Goal: Information Seeking & Learning: Learn about a topic

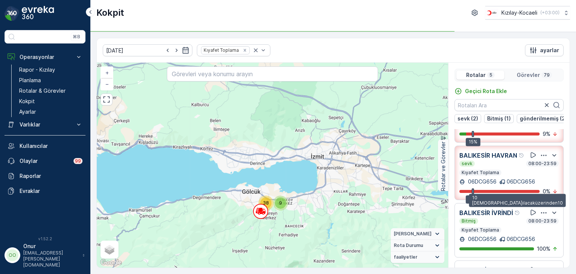
scroll to position [105, 0]
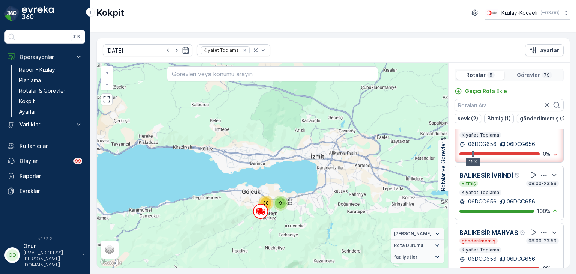
click at [540, 179] on icon "button" at bounding box center [544, 176] width 8 height 8
click at [534, 189] on span "Daha fazla ayrıntı görün" at bounding box center [535, 186] width 60 height 8
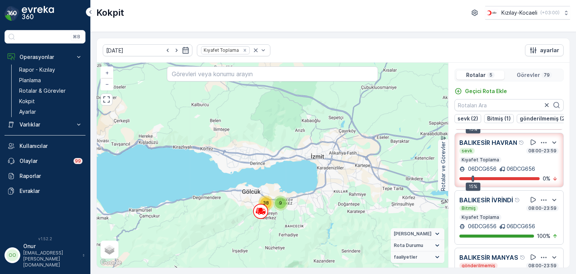
scroll to position [68, 0]
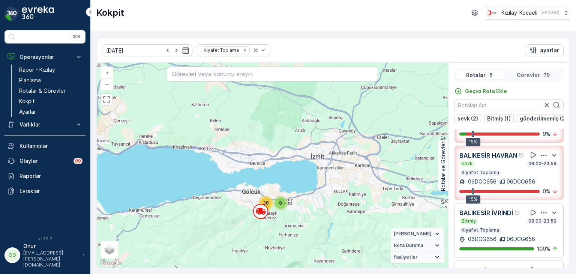
click at [542, 217] on icon "button" at bounding box center [544, 213] width 8 height 8
click at [535, 227] on span "Daha fazla ayrıntı görün" at bounding box center [535, 223] width 60 height 8
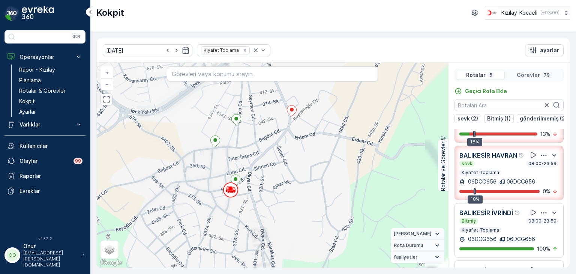
drag, startPoint x: 300, startPoint y: 167, endPoint x: 225, endPoint y: 229, distance: 97.1
click at [225, 229] on div "2 2 2 + − Uydu Yol haritası Arazi Karışık Leaflet Klavye kısayolları Harita Ver…" at bounding box center [273, 165] width 352 height 205
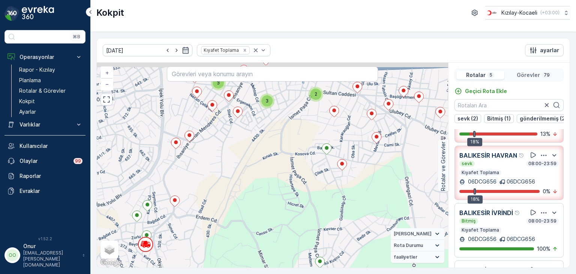
drag, startPoint x: 293, startPoint y: 203, endPoint x: 231, endPoint y: 219, distance: 63.9
click at [231, 219] on div "3 3 2 3 2 3 2 + − Uydu Yol haritası Arazi Karışık Leaflet Klavye kısayolları Ha…" at bounding box center [273, 165] width 352 height 205
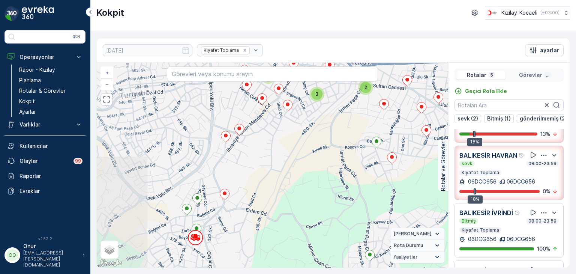
drag, startPoint x: 289, startPoint y: 197, endPoint x: 296, endPoint y: 197, distance: 7.9
click at [296, 197] on div "5 2 2 2 2 8 2 3 2 2 2 3 2 4 2 2 2 3 3 2 2 2 4 3 3 3 2 3 2 3 2 + − Uydu Yol hari…" at bounding box center [273, 165] width 352 height 205
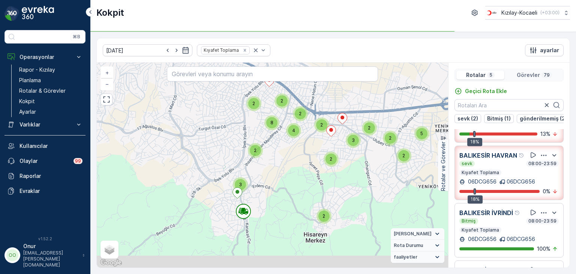
drag, startPoint x: 251, startPoint y: 226, endPoint x: 262, endPoint y: 201, distance: 26.7
click at [262, 201] on div "5 2 2 2 2 8 2 3 2 2 2 3 2 2 4 2 2 2 3 3 2 2 2 2 4 3 + − Uydu Yol haritası Arazi…" at bounding box center [273, 165] width 352 height 205
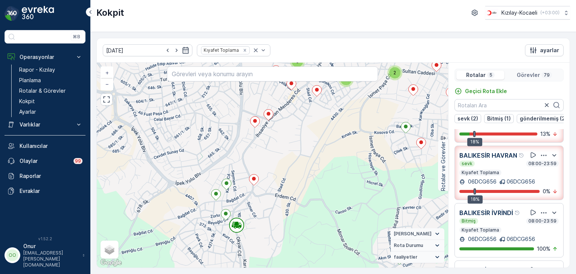
drag, startPoint x: 341, startPoint y: 227, endPoint x: 287, endPoint y: 203, distance: 58.8
click at [287, 203] on div "3 3 2 3 2 3 2 + − Uydu Yol haritası Arazi Karışık Leaflet Klavye kısayolları Ha…" at bounding box center [273, 165] width 352 height 205
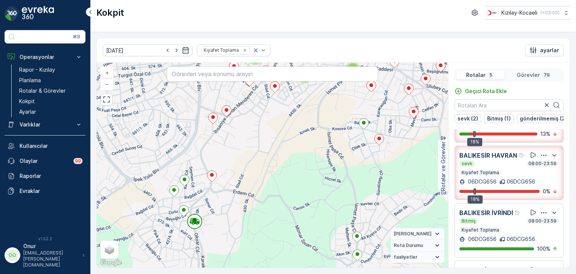
drag, startPoint x: 234, startPoint y: 200, endPoint x: 243, endPoint y: 220, distance: 21.8
click at [243, 220] on div "3 3 2 3 2 3 2 + − Uydu Yol haritası Arazi Karışık Leaflet Klavye kısayolları Ha…" at bounding box center [273, 165] width 352 height 205
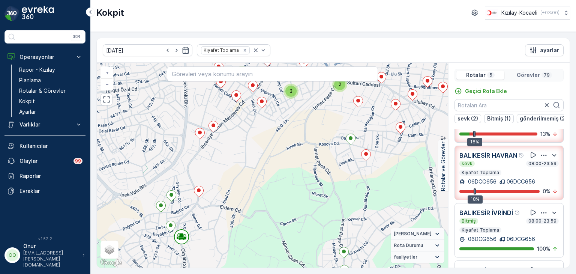
drag, startPoint x: 280, startPoint y: 188, endPoint x: 249, endPoint y: 202, distance: 34.4
click at [249, 202] on div "3 3 2 3 2 3 2 + − Uydu Yol haritası Arazi Karışık Leaflet Klavye kısayolları Ha…" at bounding box center [273, 165] width 352 height 205
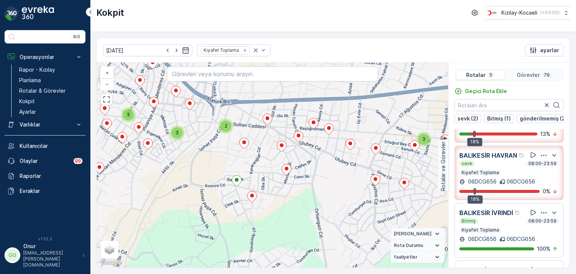
drag, startPoint x: 348, startPoint y: 179, endPoint x: 309, endPoint y: 187, distance: 39.9
click at [309, 187] on div "3 3 2 3 2 3 2 + − Uydu Yol haritası Arazi Karışık Leaflet Klavye kısayolları Ha…" at bounding box center [273, 165] width 352 height 205
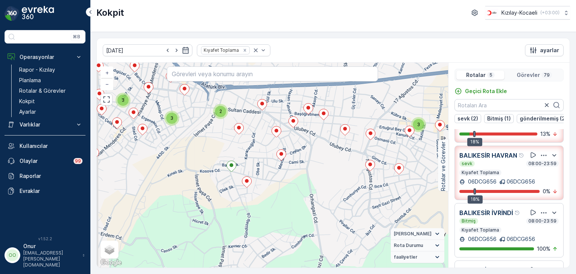
drag, startPoint x: 286, startPoint y: 174, endPoint x: 366, endPoint y: 141, distance: 86.8
click at [366, 141] on div "3 3 2 3 2 3 2 + − Uydu Yol haritası Arazi Karışık Leaflet Klavye kısayolları Ha…" at bounding box center [273, 165] width 352 height 205
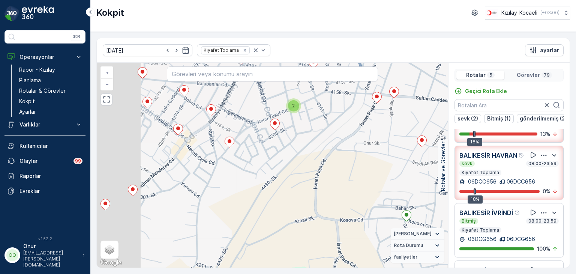
drag, startPoint x: 227, startPoint y: 125, endPoint x: 334, endPoint y: 126, distance: 107.0
click at [334, 126] on div "2 2 2 + − Uydu Yol haritası Arazi Karışık Leaflet Klavye kısayolları Harita Ver…" at bounding box center [273, 165] width 352 height 205
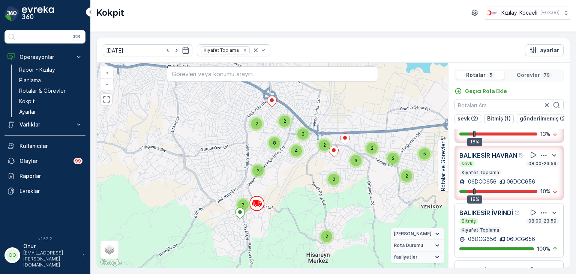
click at [302, 160] on div "3 2 2 2 2 3 2 2 2 2 2 3 4 2 2 2 2 2 5 3 2 2 2 3 4 8 + − Uydu Yol haritası Arazi…" at bounding box center [273, 165] width 352 height 205
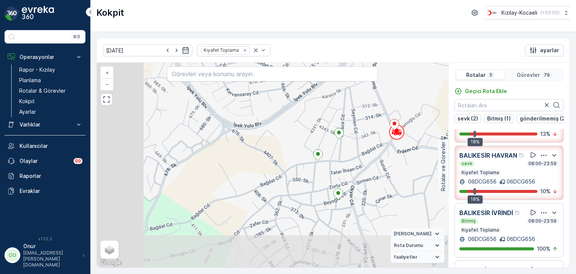
drag, startPoint x: 255, startPoint y: 199, endPoint x: 381, endPoint y: 149, distance: 134.9
click at [381, 149] on div "2 2 2 + − Uydu Yol haritası Arazi Karışık Leaflet Klavye kısayolları Harita Ver…" at bounding box center [273, 165] width 352 height 205
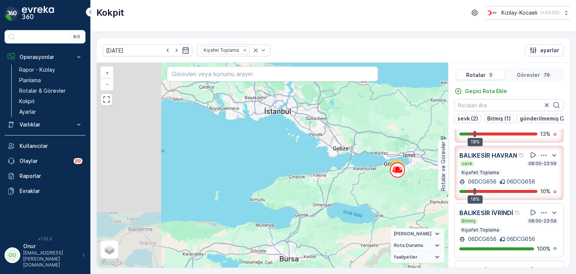
drag, startPoint x: 252, startPoint y: 188, endPoint x: 405, endPoint y: 176, distance: 154.0
click at [405, 176] on div "47 10 8 10 4 + − Uydu Yol haritası Arazi Karışık Leaflet Klavye kısayolları Har…" at bounding box center [273, 165] width 352 height 205
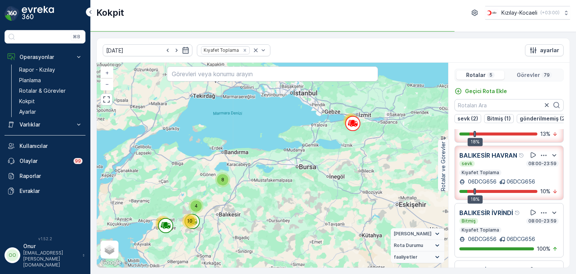
drag, startPoint x: 252, startPoint y: 241, endPoint x: 275, endPoint y: 174, distance: 70.4
click at [275, 174] on div "47 10 8 10 4 + − Uydu Yol haritası Arazi Karışık Leaflet Klavye kısayolları Har…" at bounding box center [273, 165] width 352 height 205
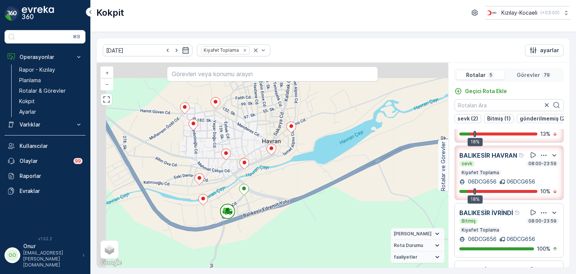
drag, startPoint x: 170, startPoint y: 153, endPoint x: 241, endPoint y: 197, distance: 83.7
click at [241, 197] on div "3 3 2 3 2 3 2 + − Uydu Yol haritası Arazi Karışık Leaflet Klavye kısayolları Ha…" at bounding box center [273, 165] width 352 height 205
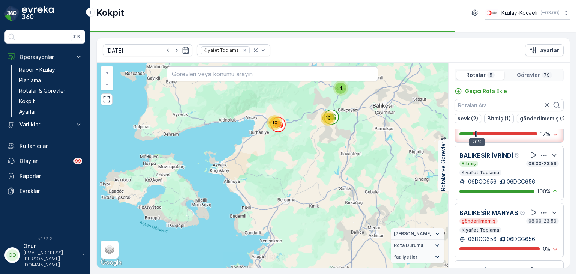
drag, startPoint x: 378, startPoint y: 199, endPoint x: 314, endPoint y: 213, distance: 66.0
click at [314, 213] on div "47 10 8 10 4 + − Uydu Yol haritası Arazi Karışık Leaflet Klavye kısayolları Har…" at bounding box center [273, 165] width 352 height 205
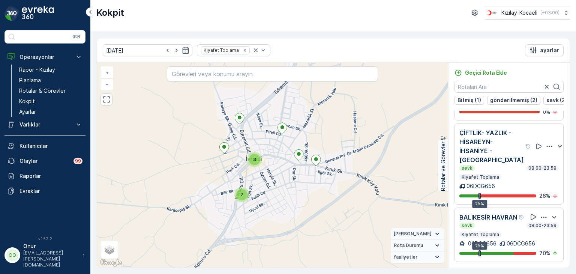
scroll to position [180, 0]
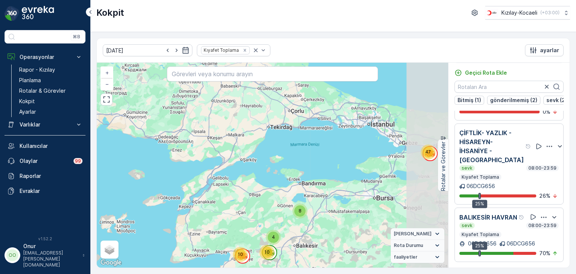
drag, startPoint x: 366, startPoint y: 154, endPoint x: 302, endPoint y: 224, distance: 95.1
click at [302, 224] on div "47 10 8 10 4 + − Uydu Yol haritası Arazi Karışık Leaflet Klavye kısayolları Har…" at bounding box center [273, 165] width 352 height 205
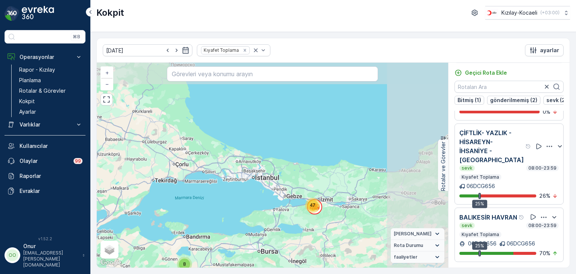
drag, startPoint x: 393, startPoint y: 166, endPoint x: 293, endPoint y: 208, distance: 109.0
click at [293, 208] on div "47 10 8 10 4 + − Uydu Yol haritası Arazi Karışık Leaflet Klavye kısayolları Har…" at bounding box center [273, 165] width 352 height 205
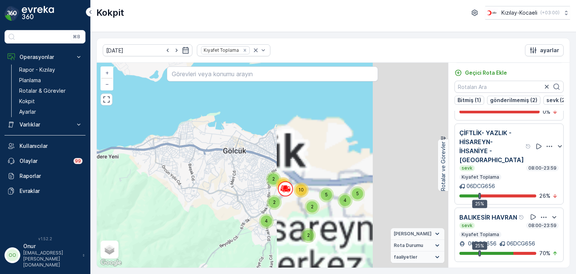
drag, startPoint x: 399, startPoint y: 181, endPoint x: 150, endPoint y: 251, distance: 258.6
click at [150, 251] on div "5 4 2 11 2 4 2 2 5 10 2 3 5 4 4 2 3 5 3 + − Uydu Yol haritası Arazi Karışık Lea…" at bounding box center [273, 165] width 352 height 205
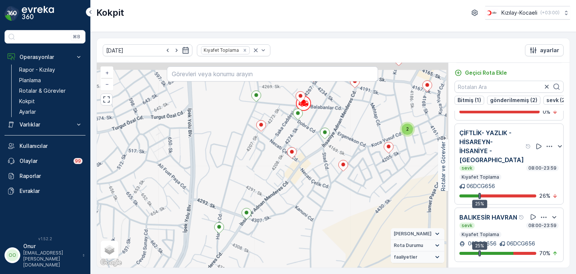
drag, startPoint x: 279, startPoint y: 214, endPoint x: 258, endPoint y: 291, distance: 80.4
click at [258, 274] on html "⌘B Operasyonlar Rapor - Kızılay Planlama Rotalar & Görevler Kokpit Ayarlar Varl…" at bounding box center [288, 137] width 576 height 274
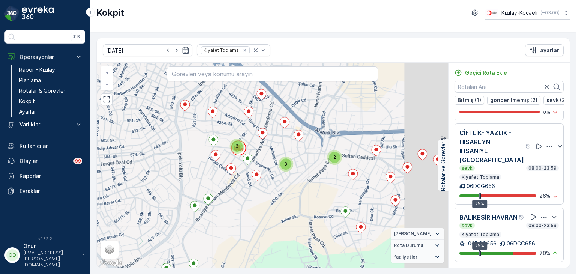
drag, startPoint x: 320, startPoint y: 243, endPoint x: 173, endPoint y: 152, distance: 172.9
click at [173, 152] on div "3 3 2 3 2 3 2 + − Uydu Yol haritası Arazi Karışık Leaflet Klavye kısayolları Ha…" at bounding box center [273, 165] width 352 height 205
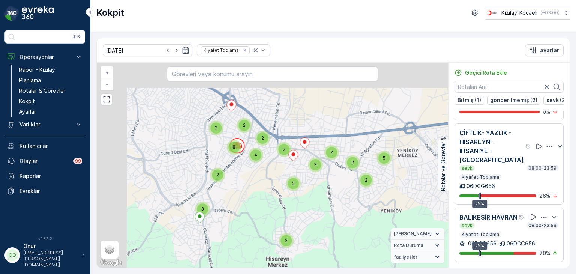
drag, startPoint x: 161, startPoint y: 175, endPoint x: 253, endPoint y: 204, distance: 96.3
click at [253, 204] on div "5 2 2 2 2 8 2 3 2 2 2 3 2 2 4 2 2 2 3 3 2 2 2 2 4 3 + − Uydu Yol haritası Arazi…" at bounding box center [273, 165] width 352 height 205
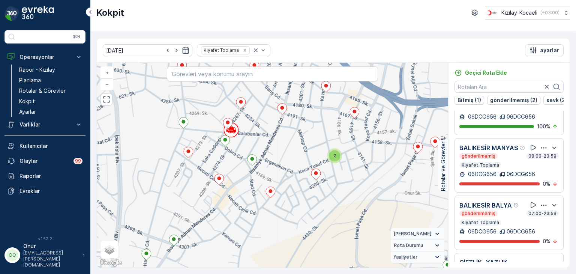
scroll to position [0, 0]
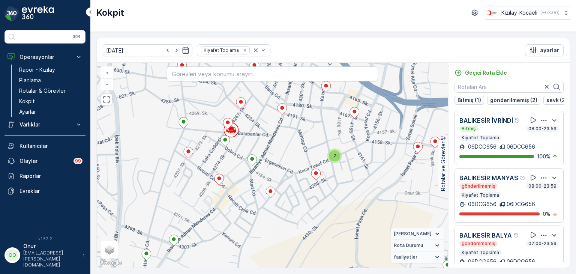
click at [472, 98] on p "Bitmiş (1)" at bounding box center [470, 100] width 24 height 8
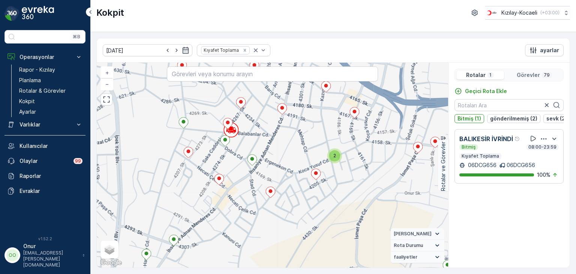
click at [516, 74] on div "Görevler 79" at bounding box center [534, 75] width 55 height 9
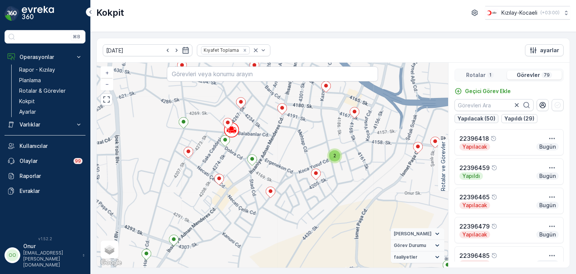
click at [478, 120] on p "Yapılacak (50)" at bounding box center [477, 119] width 38 height 8
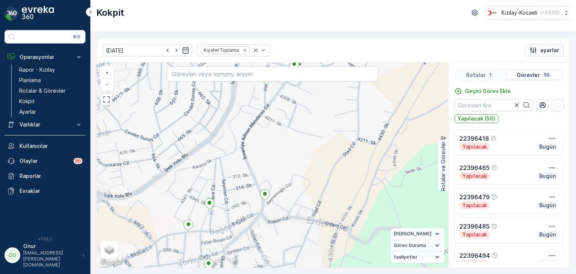
drag, startPoint x: 318, startPoint y: 234, endPoint x: 192, endPoint y: 158, distance: 147.0
click at [193, 158] on div "3 3 2 3 2 3 2 2 2 + − Uydu Yol haritası Arazi Karışık Leaflet Klavye kısayollar…" at bounding box center [273, 165] width 352 height 205
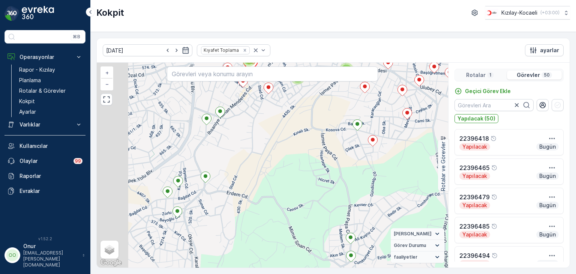
drag, startPoint x: 271, startPoint y: 217, endPoint x: 317, endPoint y: 248, distance: 56.0
click at [317, 248] on div "3 3 2 3 2 3 2 + − Uydu Yol haritası Arazi Karışık Leaflet Klavye kısayolları Ha…" at bounding box center [273, 165] width 352 height 205
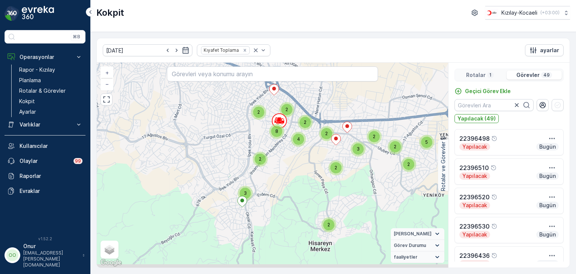
drag, startPoint x: 245, startPoint y: 232, endPoint x: 276, endPoint y: 180, distance: 60.8
click at [276, 180] on div "5 2 2 2 2 8 2 3 2 2 2 3 2 2 4 2 2 2 3 3 2 2 2 2 4 3 + − Uydu Yol haritası Arazi…" at bounding box center [273, 165] width 352 height 205
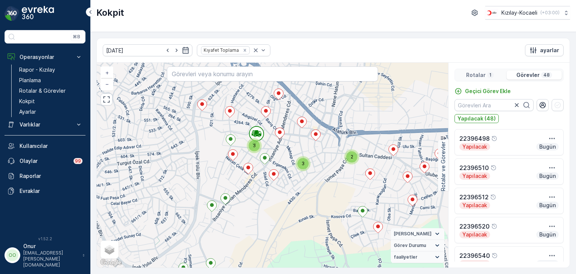
drag, startPoint x: 278, startPoint y: 149, endPoint x: 268, endPoint y: 209, distance: 60.4
click at [268, 209] on div "3 3 2 3 2 3 2 + − Uydu Yol haritası Arazi Karışık Leaflet Klavye kısayolları Ha…" at bounding box center [273, 165] width 352 height 205
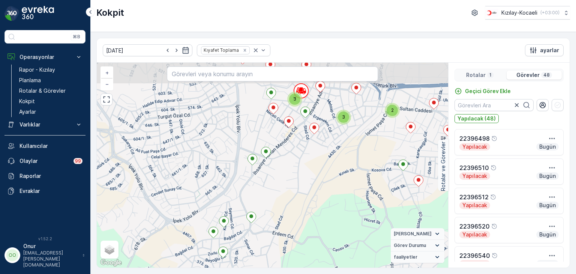
drag, startPoint x: 252, startPoint y: 170, endPoint x: 252, endPoint y: 239, distance: 68.7
click at [252, 239] on div "3 3 2 3 2 3 2 + − Uydu Yol haritası Arazi Karışık Leaflet Klavye kısayolları Ha…" at bounding box center [273, 165] width 352 height 205
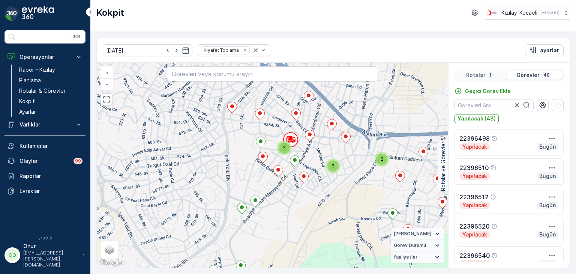
click at [549, 74] on p "48" at bounding box center [547, 75] width 8 height 6
click at [487, 74] on div "..." at bounding box center [491, 75] width 8 height 6
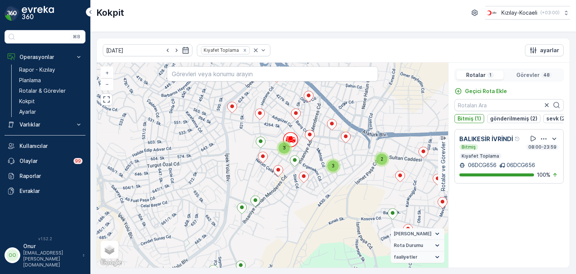
click at [527, 75] on p "Görevler" at bounding box center [528, 75] width 23 height 8
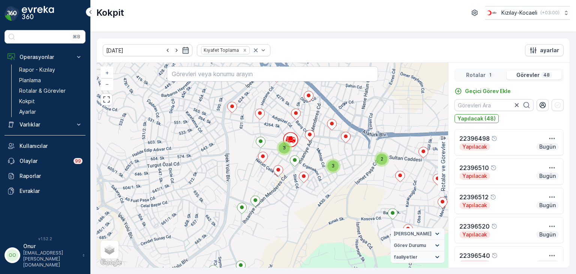
click at [530, 77] on p "Görevler" at bounding box center [528, 75] width 23 height 8
click at [530, 73] on p "Görevler" at bounding box center [528, 75] width 23 height 8
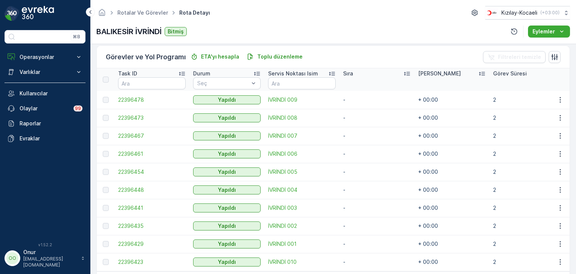
scroll to position [212, 0]
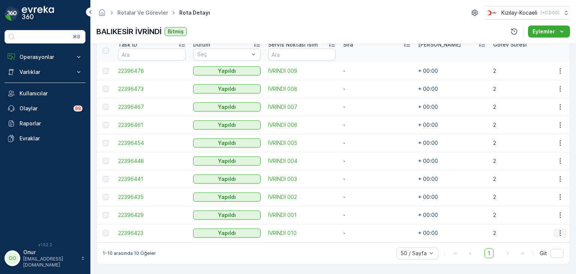
click at [557, 229] on icon "button" at bounding box center [561, 233] width 8 height 8
click at [544, 236] on div "Daha fazla ayrıntı görün" at bounding box center [543, 241] width 66 height 11
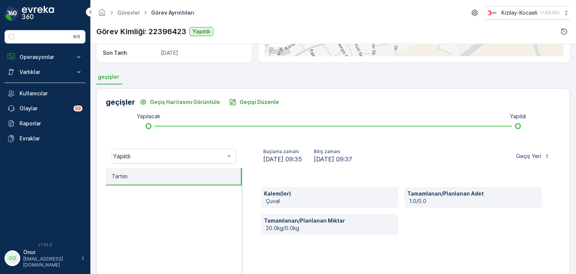
scroll to position [150, 0]
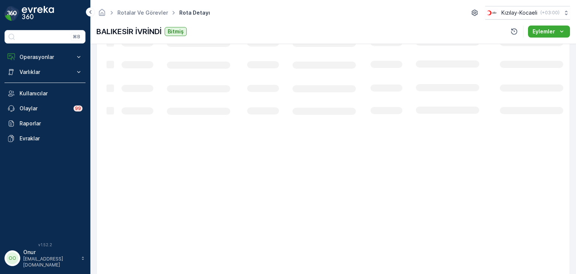
scroll to position [212, 0]
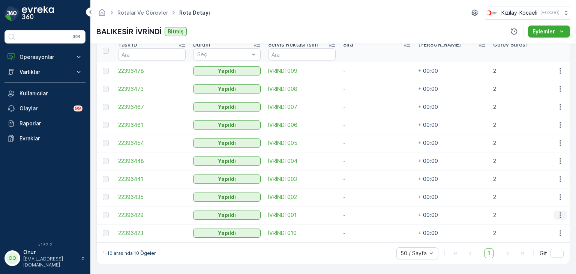
click at [557, 212] on icon "button" at bounding box center [561, 215] width 8 height 8
click at [554, 223] on span "Daha fazla ayrıntı görün" at bounding box center [543, 223] width 60 height 8
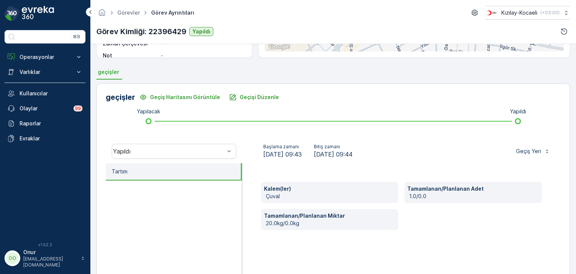
scroll to position [38, 0]
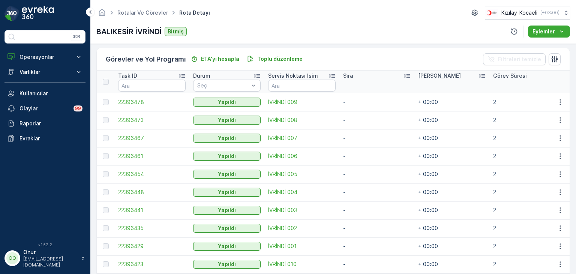
scroll to position [212, 0]
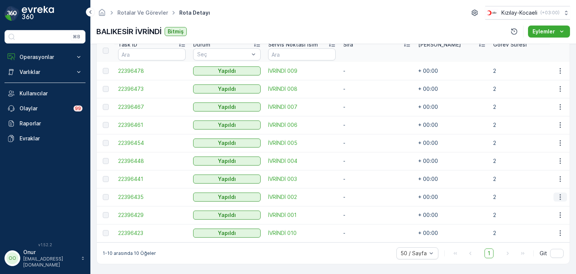
click at [557, 195] on icon "button" at bounding box center [561, 197] width 8 height 8
click at [552, 204] on span "Daha fazla ayrıntı görün" at bounding box center [543, 205] width 60 height 8
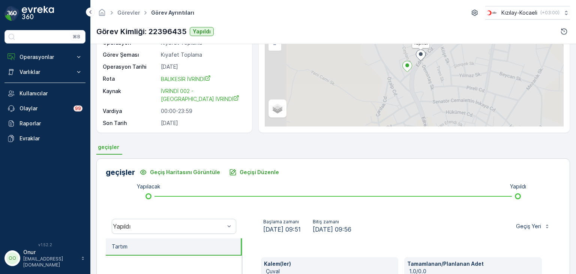
scroll to position [150, 0]
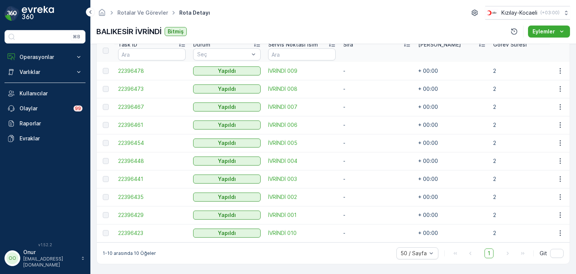
scroll to position [212, 0]
click at [557, 193] on icon "button" at bounding box center [561, 197] width 8 height 8
click at [550, 203] on span "Daha fazla ayrıntı görün" at bounding box center [543, 205] width 60 height 8
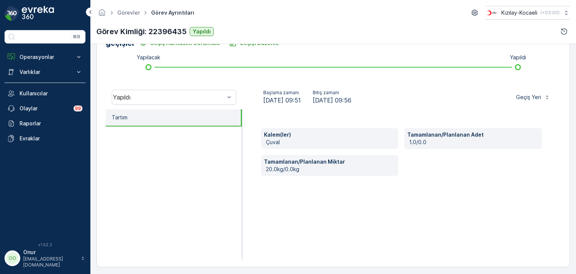
scroll to position [199, 0]
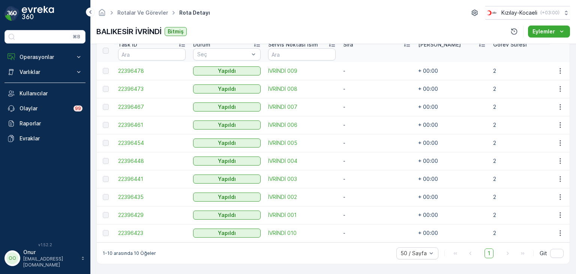
scroll to position [212, 0]
click at [562, 178] on icon "button" at bounding box center [561, 179] width 8 height 8
click at [556, 187] on span "Daha fazla ayrıntı görün" at bounding box center [543, 187] width 60 height 8
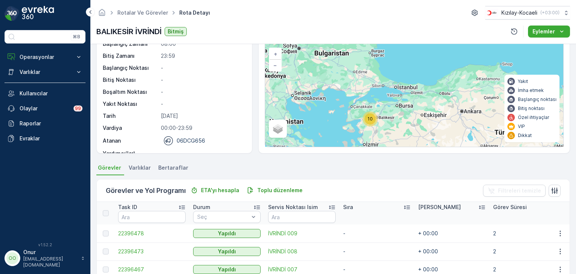
scroll to position [150, 0]
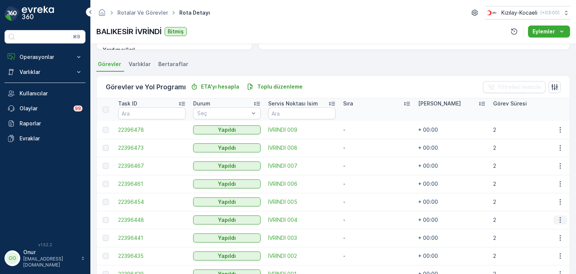
click at [557, 220] on icon "button" at bounding box center [561, 220] width 8 height 8
click at [555, 226] on div "Daha fazla ayrıntı görün" at bounding box center [543, 231] width 66 height 11
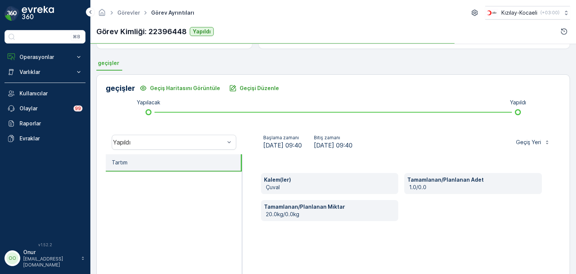
scroll to position [188, 0]
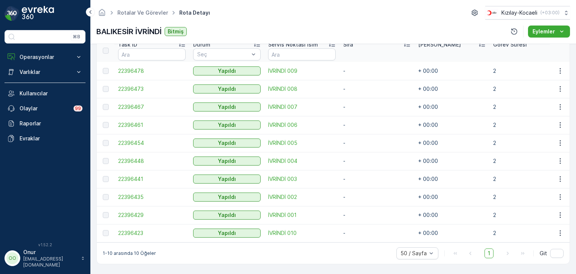
scroll to position [212, 0]
click at [558, 139] on icon "button" at bounding box center [561, 143] width 8 height 8
click at [551, 148] on span "Daha fazla ayrıntı görün" at bounding box center [543, 151] width 60 height 8
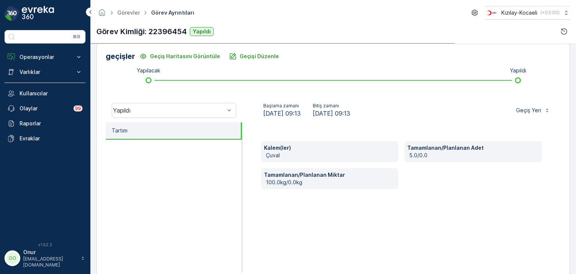
scroll to position [199, 0]
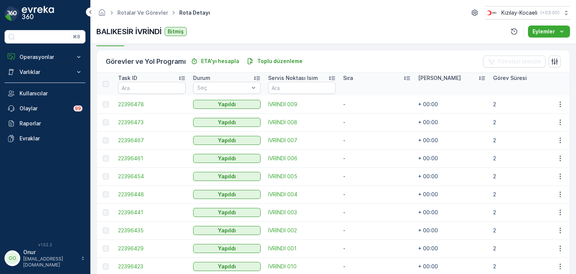
scroll to position [188, 0]
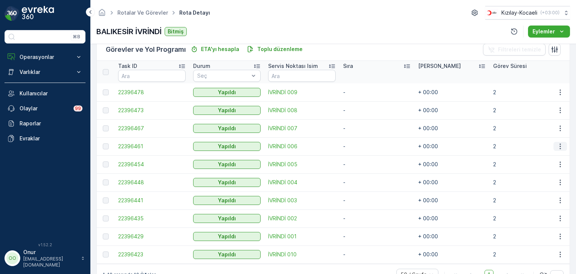
click at [560, 148] on icon "button" at bounding box center [560, 147] width 1 height 6
click at [548, 158] on span "Daha fazla ayrıntı görün" at bounding box center [543, 157] width 60 height 8
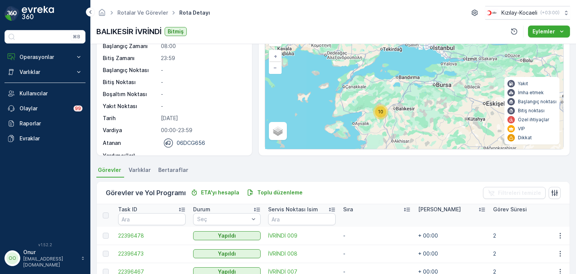
scroll to position [150, 0]
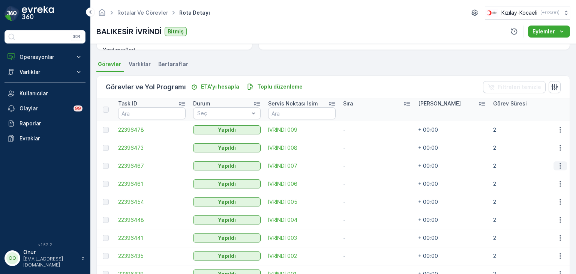
click at [560, 168] on icon "button" at bounding box center [560, 166] width 1 height 6
click at [550, 176] on span "Daha fazla ayrıntı görün" at bounding box center [543, 177] width 60 height 8
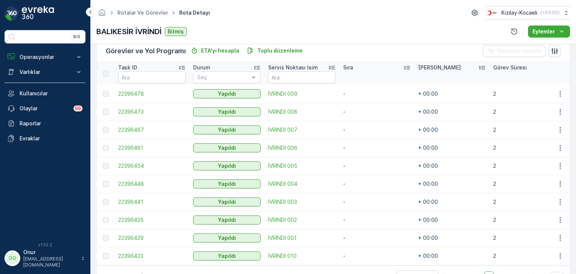
scroll to position [188, 0]
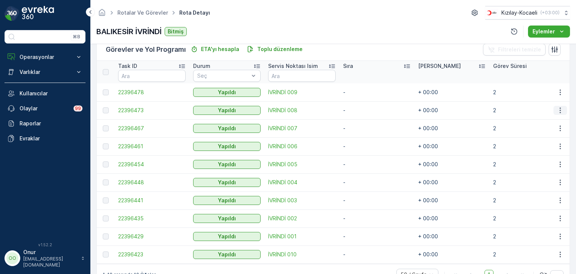
click at [554, 109] on button "button" at bounding box center [561, 110] width 14 height 9
click at [543, 123] on span "Daha fazla ayrıntı görün" at bounding box center [543, 121] width 60 height 8
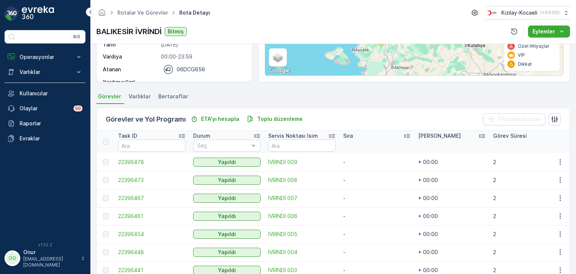
scroll to position [99, 0]
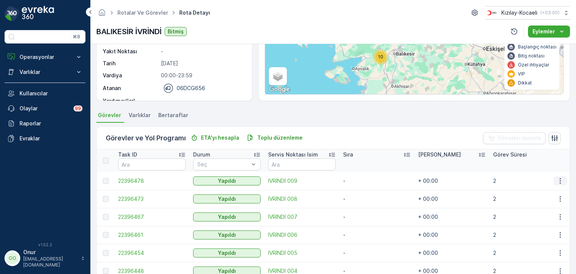
click at [557, 180] on icon "button" at bounding box center [561, 181] width 8 height 8
click at [544, 190] on span "Daha fazla ayrıntı görün" at bounding box center [543, 192] width 60 height 8
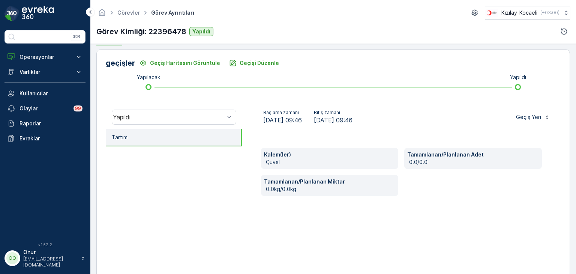
scroll to position [188, 0]
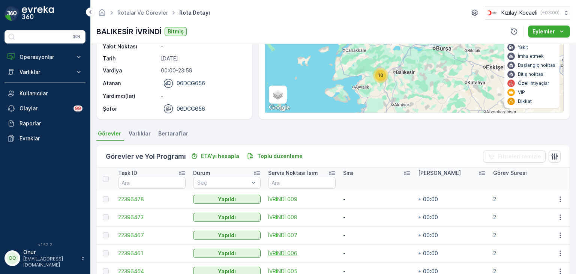
scroll to position [150, 0]
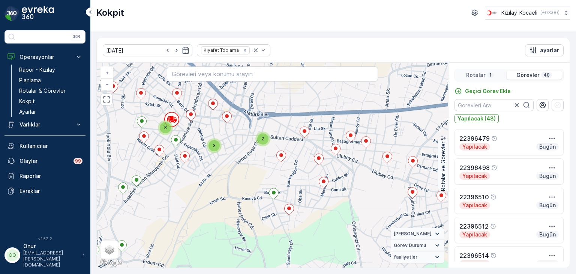
drag, startPoint x: 165, startPoint y: 176, endPoint x: 212, endPoint y: 203, distance: 54.5
click at [212, 203] on div "3 3 2 3 2 3 2 + − Uydu Yol haritası Arazi Karışık Leaflet Klavye kısayolları Ha…" at bounding box center [273, 165] width 352 height 205
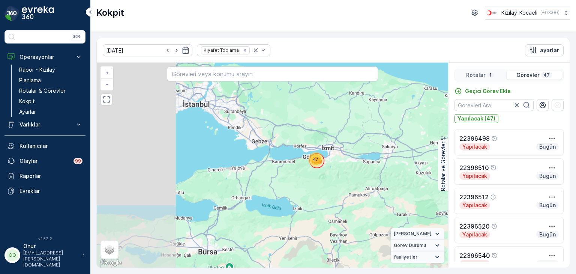
drag, startPoint x: 197, startPoint y: 184, endPoint x: 286, endPoint y: 167, distance: 91.3
click at [286, 167] on div "47 10 8 10 4 + − Uydu Yol haritası Arazi Karışık Leaflet Klavye kısayolları Har…" at bounding box center [273, 165] width 352 height 205
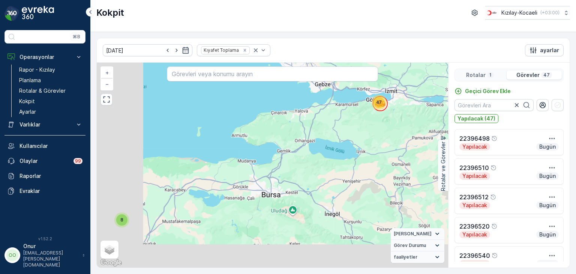
drag, startPoint x: 213, startPoint y: 208, endPoint x: 317, endPoint y: 123, distance: 134.5
click at [317, 123] on div "47 10 8 10 4 + − Uydu Yol haritası Arazi Karışık Leaflet Klavye kısayolları Har…" at bounding box center [273, 165] width 352 height 205
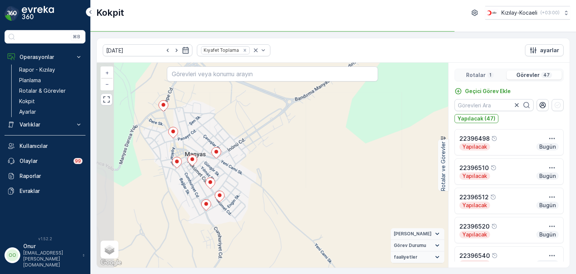
drag, startPoint x: 160, startPoint y: 171, endPoint x: 191, endPoint y: 189, distance: 36.3
click at [191, 189] on div "3 3 2 3 2 3 2 + − Uydu Yol haritası Arazi Karışık Leaflet Klavye kısayolları Ha…" at bounding box center [273, 165] width 352 height 205
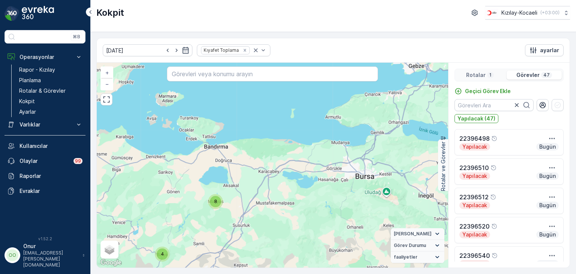
click at [174, 251] on div "47 10 8 10 4 + − Uydu Yol haritası Arazi Karışık Leaflet Klavye kısayolları Har…" at bounding box center [273, 165] width 352 height 205
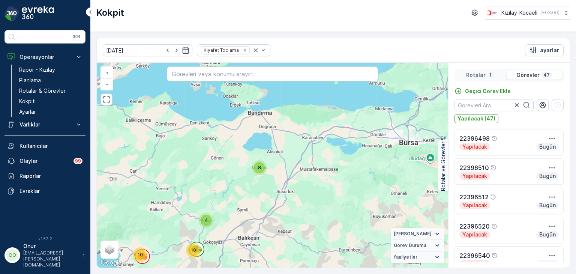
drag, startPoint x: 185, startPoint y: 241, endPoint x: 236, endPoint y: 199, distance: 66.9
click at [236, 199] on div "47 10 8 10 4 + − Uydu Yol haritası Arazi Karışık Leaflet Klavye kısayolları Har…" at bounding box center [273, 165] width 352 height 205
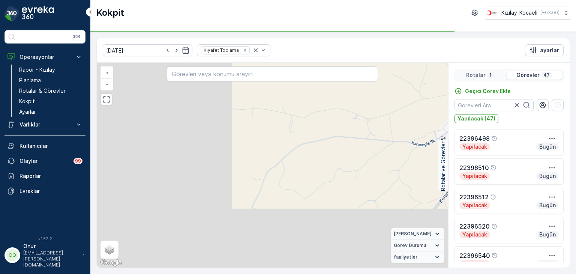
drag, startPoint x: 230, startPoint y: 212, endPoint x: 411, endPoint y: 147, distance: 192.0
click at [447, 122] on div "3 3 2 3 2 3 2 22396454 + − Uydu Yol haritası Arazi Karışık Leaflet Klavye kısay…" at bounding box center [273, 165] width 352 height 205
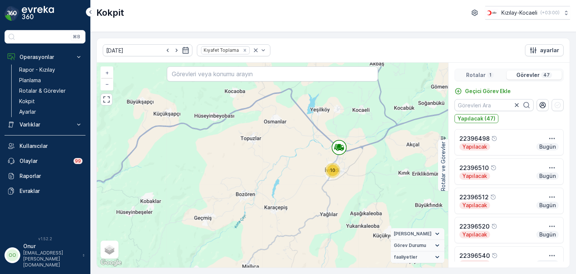
drag, startPoint x: 246, startPoint y: 210, endPoint x: 358, endPoint y: 153, distance: 125.0
click at [358, 153] on div "9 13 6 19 10 8 10 3 + − Uydu Yol haritası Arazi Karışık Leaflet Klavye kısayoll…" at bounding box center [273, 165] width 352 height 205
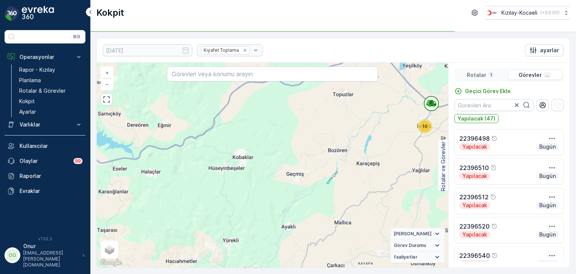
drag, startPoint x: 193, startPoint y: 194, endPoint x: 449, endPoint y: 115, distance: 268.6
click at [449, 115] on div "9 13 6 19 10 8 10 3 + − Uydu Yol haritası Arazi Karışık Leaflet Klavye kısayoll…" at bounding box center [333, 165] width 473 height 205
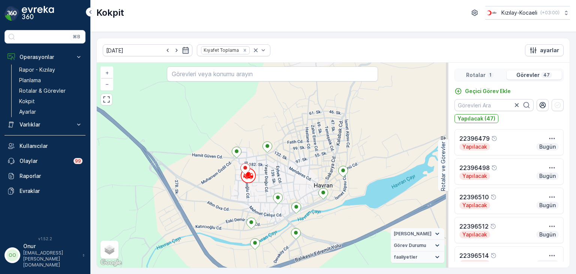
drag, startPoint x: 284, startPoint y: 136, endPoint x: 248, endPoint y: 184, distance: 59.7
click at [248, 184] on div "3 3 2 3 2 3 2 + − Uydu Yol haritası Arazi Karışık Leaflet Klavye kısayolları Ha…" at bounding box center [273, 165] width 352 height 205
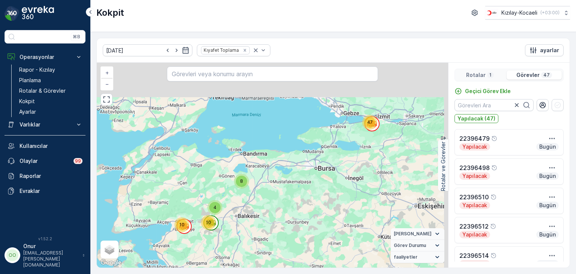
drag, startPoint x: 353, startPoint y: 123, endPoint x: 270, endPoint y: 186, distance: 104.2
click at [270, 186] on div "47 10 8 10 4 + − Uydu Yol haritası Arazi Karışık Leaflet Klavye kısayolları Har…" at bounding box center [273, 165] width 352 height 205
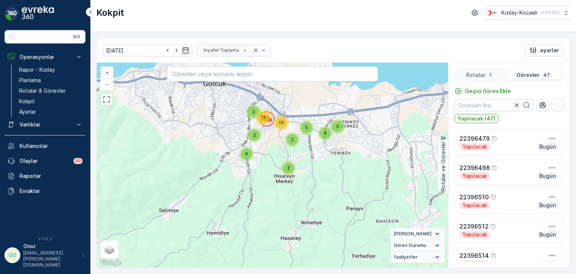
drag, startPoint x: 283, startPoint y: 137, endPoint x: 271, endPoint y: 193, distance: 56.9
click at [269, 194] on div "5 4 2 11 2 4 2 2 5 10 2 3 5 4 4 2 3 5 3 + − Uydu Yol haritası Arazi Karışık Lea…" at bounding box center [273, 165] width 352 height 205
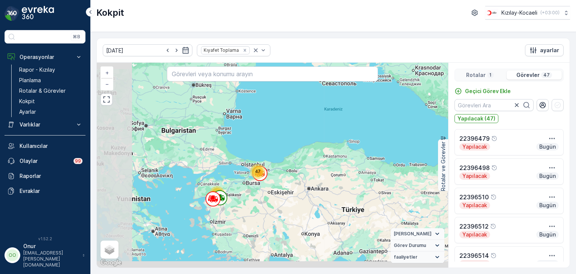
drag, startPoint x: 197, startPoint y: 226, endPoint x: 236, endPoint y: 205, distance: 44.7
click at [236, 205] on div "47 32 + − Uydu Yol haritası Arazi Karışık Leaflet Klavye kısayolları Harita Ver…" at bounding box center [273, 165] width 352 height 205
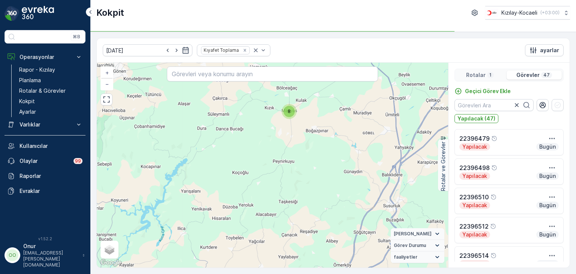
click at [293, 114] on div "8" at bounding box center [289, 111] width 11 height 11
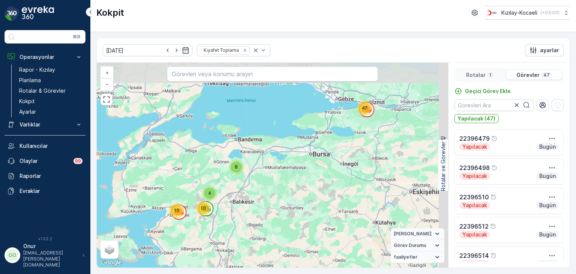
drag, startPoint x: 301, startPoint y: 164, endPoint x: 243, endPoint y: 187, distance: 62.7
click at [243, 187] on div "47 10 8 10 4 + − Uydu Yol haritası Arazi Karışık Leaflet Klavye kısayolları Har…" at bounding box center [273, 165] width 352 height 205
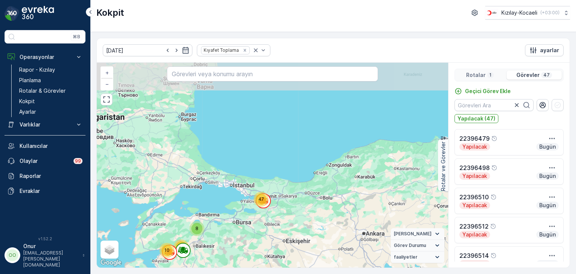
drag, startPoint x: 298, startPoint y: 169, endPoint x: 257, endPoint y: 222, distance: 66.6
click at [257, 222] on div "47 10 8 14 + − Uydu Yol haritası Arazi Karışık Leaflet Klavye kısayolları Harit…" at bounding box center [273, 165] width 352 height 205
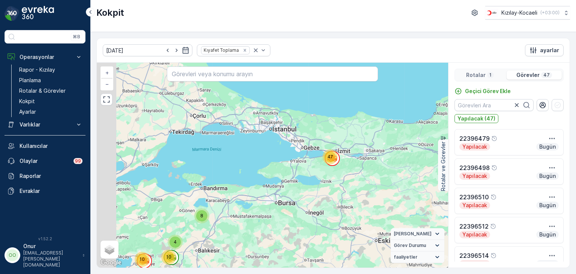
drag, startPoint x: 246, startPoint y: 215, endPoint x: 314, endPoint y: 183, distance: 75.0
click at [314, 183] on div "47 10 8 10 4 + − Uydu Yol haritası Arazi Karışık Leaflet Klavye kısayolları Har…" at bounding box center [273, 165] width 352 height 205
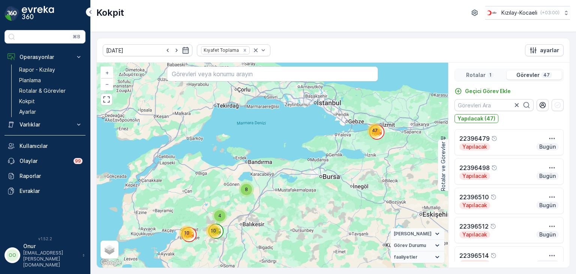
drag, startPoint x: 186, startPoint y: 223, endPoint x: 265, endPoint y: 193, distance: 83.9
click at [265, 193] on div "47 10 8 10 4 + − Uydu Yol haritası Arazi Karışık Leaflet Klavye kısayolları Har…" at bounding box center [273, 165] width 352 height 205
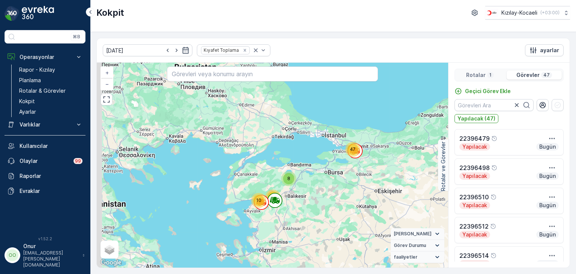
drag, startPoint x: 161, startPoint y: 195, endPoint x: 247, endPoint y: 190, distance: 86.5
click at [247, 190] on div "47 10 8 14 + − Uydu Yol haritası Arazi Karışık Leaflet Klavye kısayolları Harit…" at bounding box center [273, 165] width 352 height 205
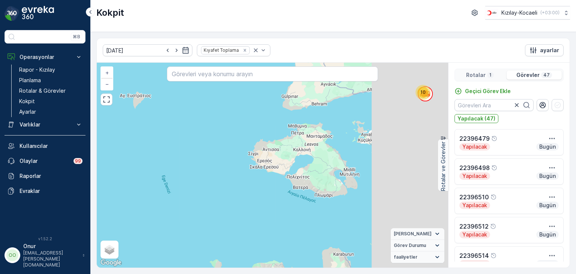
drag, startPoint x: 325, startPoint y: 196, endPoint x: 32, endPoint y: 245, distance: 298.1
click at [32, 245] on div "⌘B Operasyonlar Rapor - Kızılay Planlama Rotalar & Görevler Kokpit Ayarlar Varl…" at bounding box center [288, 137] width 576 height 274
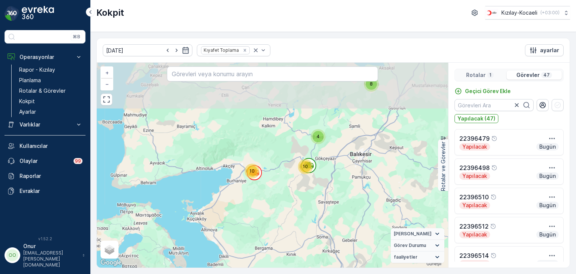
drag, startPoint x: 227, startPoint y: 159, endPoint x: 218, endPoint y: 205, distance: 46.6
click at [218, 205] on div "47 10 8 10 4 + − Uydu Yol haritası Arazi Karışık Leaflet Klavye kısayolları Har…" at bounding box center [273, 165] width 352 height 205
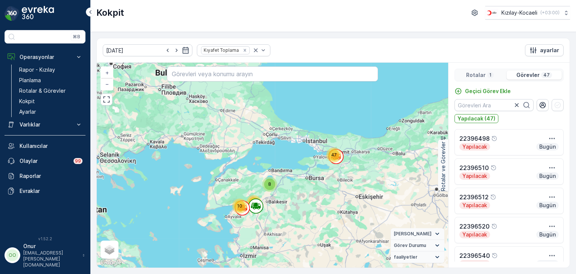
click at [524, 75] on p "Görevler" at bounding box center [528, 75] width 23 height 8
click at [495, 72] on div "Rotalar 1" at bounding box center [480, 75] width 47 height 9
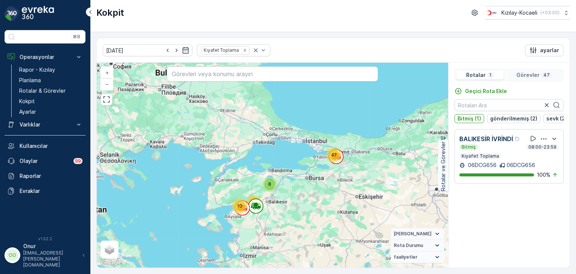
click at [537, 69] on div "Rotalar 1 Görevler 47" at bounding box center [509, 75] width 109 height 13
click at [535, 76] on p "Görevler" at bounding box center [528, 75] width 23 height 8
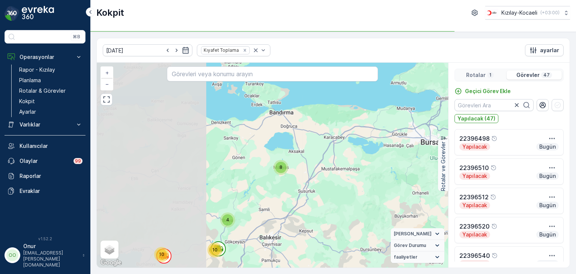
drag, startPoint x: 273, startPoint y: 203, endPoint x: 426, endPoint y: 164, distance: 157.4
click at [426, 164] on div "47 10 8 10 4 + − Uydu Yol haritası Arazi Karışık Leaflet Klavye kısayolları Har…" at bounding box center [273, 165] width 352 height 205
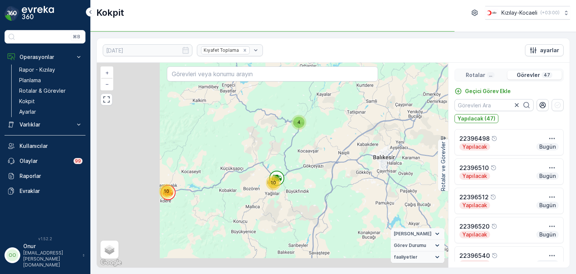
drag, startPoint x: 217, startPoint y: 257, endPoint x: 339, endPoint y: 109, distance: 192.5
click at [339, 109] on div "47 10 8 10 4 + − Uydu Yol haritası Arazi Karışık Leaflet Klavye kısayolları Har…" at bounding box center [273, 165] width 352 height 205
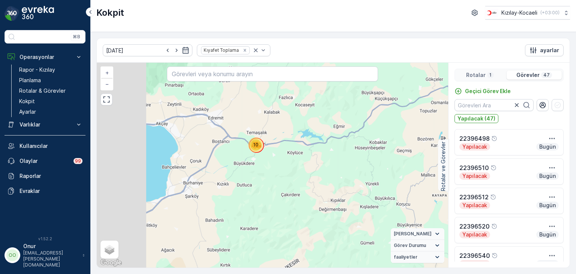
drag, startPoint x: 255, startPoint y: 123, endPoint x: 382, endPoint y: 146, distance: 128.6
click at [382, 146] on div "9 38 10 8 10 4 + − Uydu Yol haritası Arazi Karışık Leaflet Klavye kısayolları H…" at bounding box center [273, 165] width 352 height 205
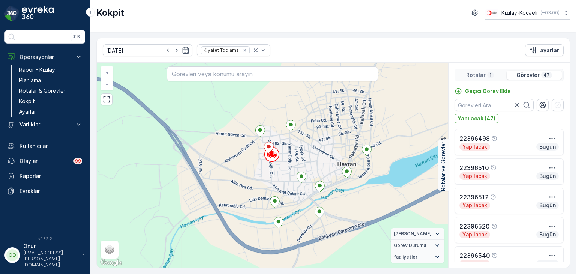
drag, startPoint x: 317, startPoint y: 138, endPoint x: 272, endPoint y: 174, distance: 56.9
click at [272, 175] on div "3 3 2 3 2 3 2 + − Uydu Yol haritası Arazi Karışık Leaflet Klavye kısayolları Ha…" at bounding box center [273, 165] width 352 height 205
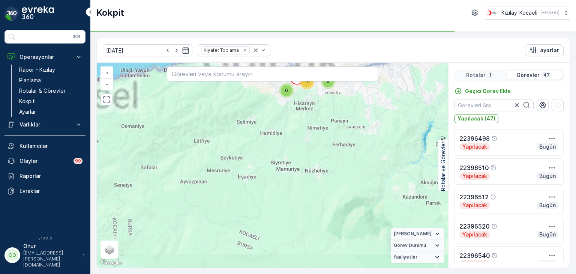
drag, startPoint x: 325, startPoint y: 156, endPoint x: 308, endPoint y: 226, distance: 71.7
click at [308, 226] on div "38 4 9 13 6 19 10 8 10 3 + − Uydu Yol haritası Arazi Karışık Leaflet Klavye kıs…" at bounding box center [273, 165] width 352 height 205
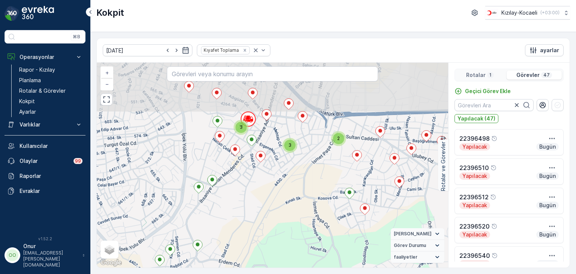
drag, startPoint x: 234, startPoint y: 159, endPoint x: 246, endPoint y: 215, distance: 56.9
click at [246, 215] on div "3 3 2 3 2 3 2 + − Uydu Yol haritası Arazi Karışık Leaflet Klavye kısayolları Ha…" at bounding box center [273, 165] width 352 height 205
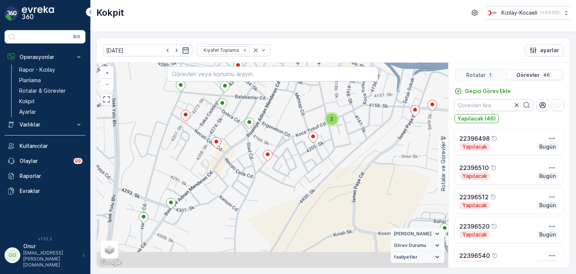
drag, startPoint x: 239, startPoint y: 202, endPoint x: 289, endPoint y: 180, distance: 55.1
click at [289, 180] on div "2 2 2 + − Uydu Yol haritası Arazi Karışık Leaflet Klavye kısayolları Harita Ver…" at bounding box center [273, 165] width 352 height 205
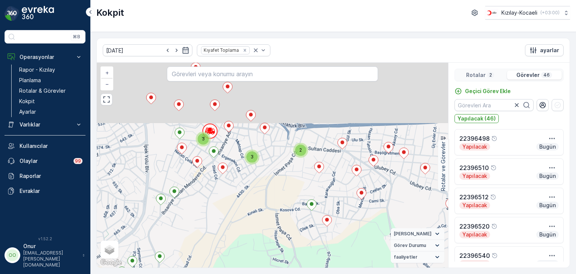
drag, startPoint x: 272, startPoint y: 135, endPoint x: 218, endPoint y: 232, distance: 110.2
click at [218, 232] on div "3 3 2 3 2 3 2 + − Uydu Yol haritası Arazi Karışık Leaflet Klavye kısayolları Ha…" at bounding box center [273, 165] width 352 height 205
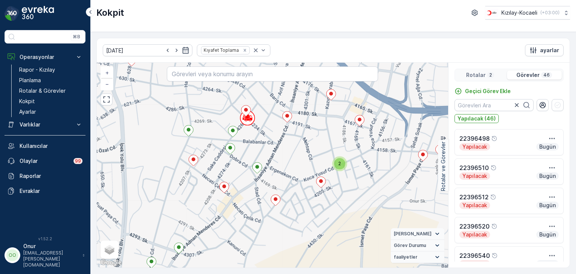
drag, startPoint x: 243, startPoint y: 144, endPoint x: 272, endPoint y: 143, distance: 28.5
click at [272, 143] on div "2 2 2 + − Uydu Yol haritası Arazi Karışık Leaflet Klavye kısayolları Harita Ver…" at bounding box center [273, 165] width 352 height 205
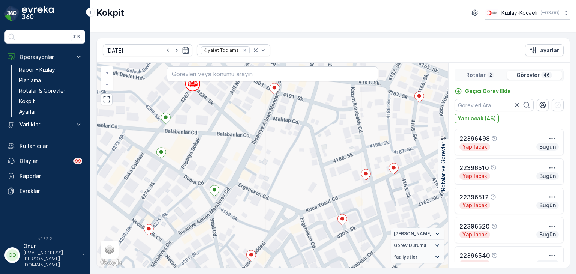
drag, startPoint x: 242, startPoint y: 151, endPoint x: 285, endPoint y: 170, distance: 47.1
click at [285, 170] on div "+ − Uydu Yol haritası Arazi Karışık Leaflet Klavye kısayolları Harita Verileri …" at bounding box center [273, 165] width 352 height 205
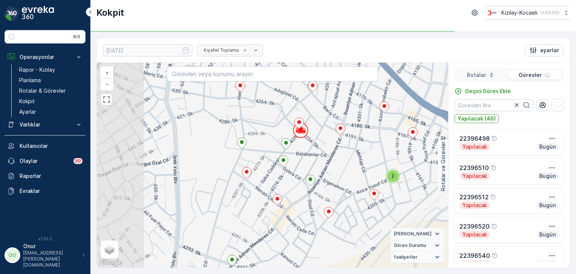
drag, startPoint x: 233, startPoint y: 129, endPoint x: 299, endPoint y: 155, distance: 71.2
click at [299, 155] on div "2 2 2 + − Uydu Yol haritası Arazi Karışık Leaflet Klavye kısayolları Harita Ver…" at bounding box center [273, 165] width 352 height 205
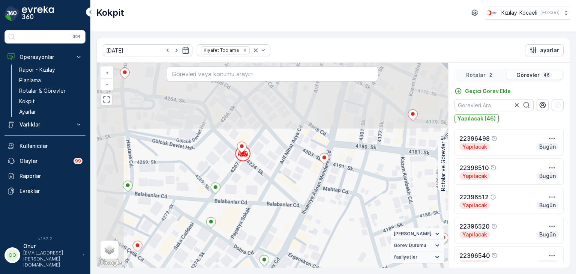
drag, startPoint x: 216, startPoint y: 119, endPoint x: 275, endPoint y: 194, distance: 95.4
click at [275, 194] on div "+ − Uydu Yol haritası Arazi Karışık Leaflet Klavye kısayolları Harita Verileri …" at bounding box center [273, 165] width 352 height 205
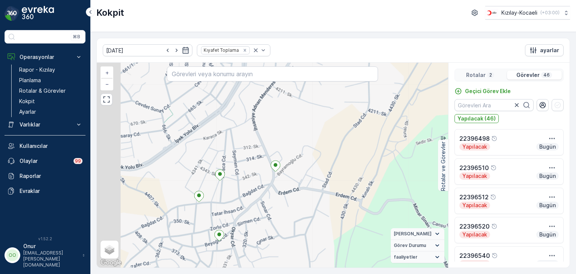
drag, startPoint x: 191, startPoint y: 255, endPoint x: 243, endPoint y: 199, distance: 76.2
click at [243, 200] on div "2 2 2 + − Uydu Yol haritası Arazi Karışık Leaflet Klavye kısayolları Harita Ver…" at bounding box center [273, 165] width 352 height 205
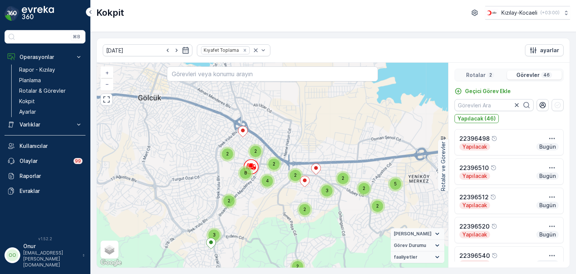
drag, startPoint x: 303, startPoint y: 169, endPoint x: 270, endPoint y: 221, distance: 61.9
click at [270, 220] on div "5 2 2 2 2 8 2 3 2 2 2 3 2 2 4 2 2 2 3 3 2 2 2 2 4 3 + − Uydu Yol haritası Arazi…" at bounding box center [273, 165] width 352 height 205
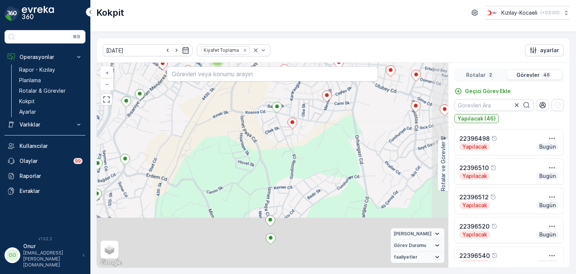
drag, startPoint x: 284, startPoint y: 245, endPoint x: 271, endPoint y: 129, distance: 116.4
click at [271, 129] on div "3 3 2 3 2 3 2 + − Uydu Yol haritası Arazi Karışık Leaflet Klavye kısayolları Ha…" at bounding box center [273, 165] width 352 height 205
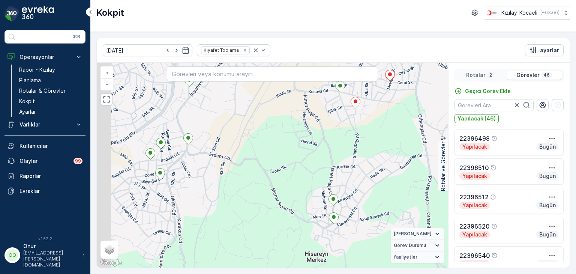
drag, startPoint x: 182, startPoint y: 217, endPoint x: 278, endPoint y: 216, distance: 96.5
click at [278, 216] on div "3 3 2 3 2 3 2 + − Uydu Yol haritası Arazi Karışık Leaflet Klavye kısayolları Ha…" at bounding box center [273, 165] width 352 height 205
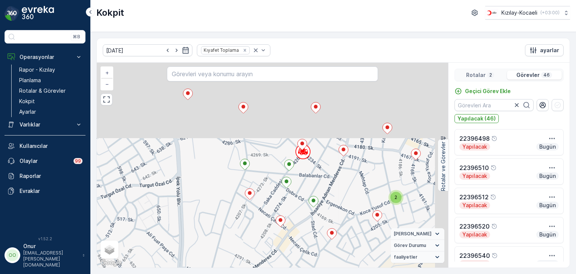
drag, startPoint x: 235, startPoint y: 150, endPoint x: 213, endPoint y: 245, distance: 97.0
click at [213, 245] on div "2 2 2 + − Uydu Yol haritası Arazi Karışık Leaflet Klavye kısayolları Harita Ver…" at bounding box center [273, 165] width 352 height 205
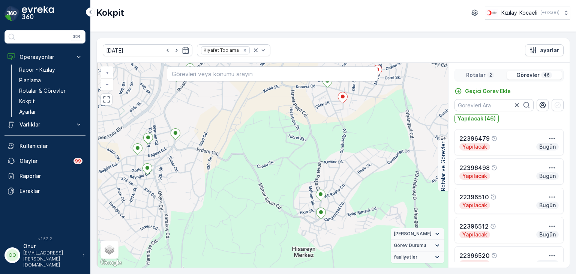
drag, startPoint x: 203, startPoint y: 178, endPoint x: 292, endPoint y: 218, distance: 98.1
click at [292, 218] on div "3 3 2 3 2 3 2 + − Uydu Yol haritası Arazi Karışık Leaflet Klavye kısayolları Ha…" at bounding box center [273, 165] width 352 height 205
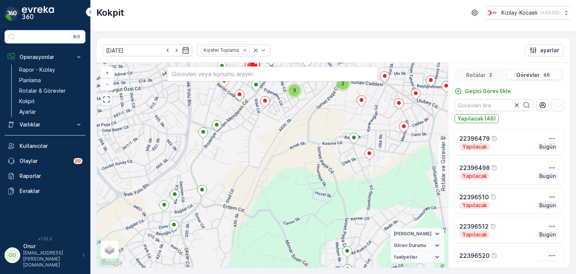
drag, startPoint x: 213, startPoint y: 224, endPoint x: 215, endPoint y: 245, distance: 21.6
click at [215, 245] on div "3 3 2 3 2 3 2 + − Uydu Yol haritası Arazi Karışık Leaflet Klavye kısayolları Ha…" at bounding box center [273, 165] width 352 height 205
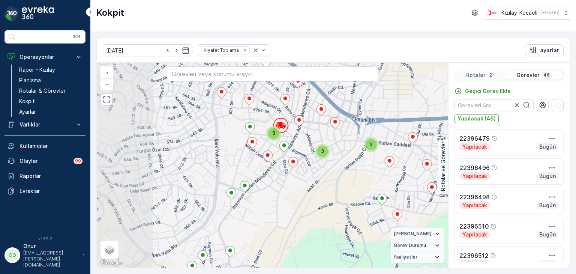
drag, startPoint x: 176, startPoint y: 205, endPoint x: 249, endPoint y: 190, distance: 73.9
click at [246, 191] on div at bounding box center [245, 187] width 10 height 13
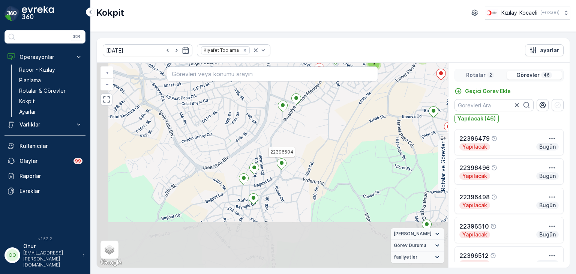
drag, startPoint x: 239, startPoint y: 225, endPoint x: 282, endPoint y: 159, distance: 78.4
click at [281, 159] on icon at bounding box center [282, 163] width 10 height 11
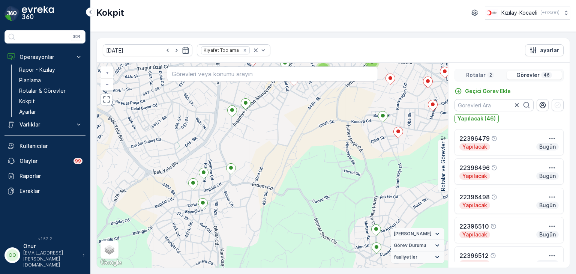
drag, startPoint x: 286, startPoint y: 167, endPoint x: 273, endPoint y: 236, distance: 70.2
click at [273, 236] on div "3 3 2 3 2 3 2 + − Uydu Yol haritası Arazi Karışık Leaflet Klavye kısayolları Ha…" at bounding box center [273, 165] width 352 height 205
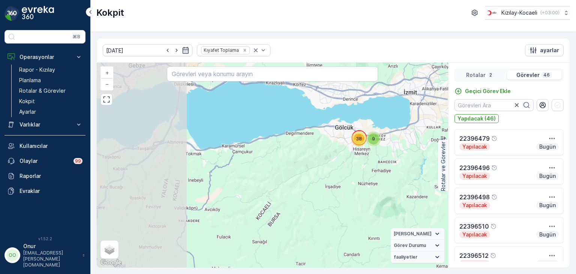
click at [338, 142] on div "9 38 10 8 10 4 + − Uydu Yol haritası Arazi Karışık Leaflet Klavye kısayolları H…" at bounding box center [273, 165] width 352 height 205
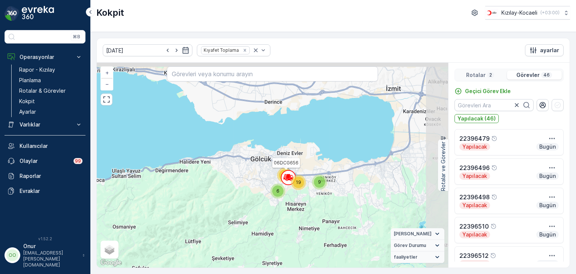
drag, startPoint x: 381, startPoint y: 134, endPoint x: 278, endPoint y: 188, distance: 116.5
click at [278, 188] on div "6" at bounding box center [277, 190] width 11 height 11
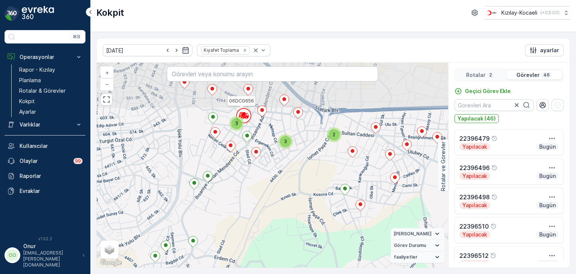
drag, startPoint x: 345, startPoint y: 158, endPoint x: 339, endPoint y: 229, distance: 71.1
click at [339, 229] on div "3 3 2 3 2 3 2 06DCG656 + − Uydu Yol haritası Arazi Karışık Leaflet Klavye kısay…" at bounding box center [273, 165] width 352 height 205
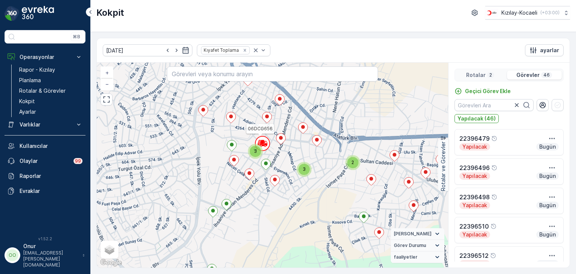
drag, startPoint x: 242, startPoint y: 166, endPoint x: 263, endPoint y: 196, distance: 37.0
click at [263, 196] on div "3 3 2 3 2 3 2 06DCG656 + − Uydu Yol haritası Arazi Karışık Leaflet Klavye kısay…" at bounding box center [273, 165] width 352 height 205
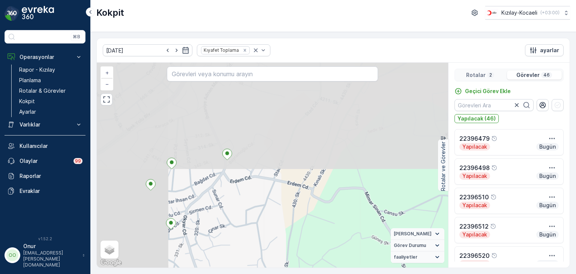
drag, startPoint x: 230, startPoint y: 128, endPoint x: 381, endPoint y: 259, distance: 199.5
click at [381, 259] on div "2 2 2 + − Uydu Yol haritası Arazi Karışık Leaflet Klavye kısayolları Harita Ver…" at bounding box center [273, 165] width 352 height 205
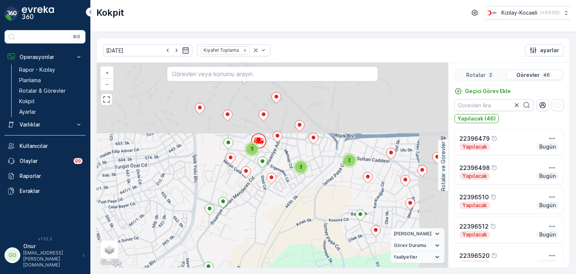
drag, startPoint x: 310, startPoint y: 152, endPoint x: 260, endPoint y: 235, distance: 96.7
click at [260, 235] on div "3 3 2 3 2 3 2 + − Uydu Yol haritası Arazi Karışık Leaflet Klavye kısayolları Ha…" at bounding box center [273, 165] width 352 height 205
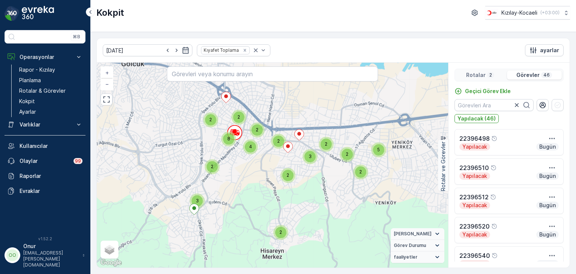
drag, startPoint x: 281, startPoint y: 254, endPoint x: 283, endPoint y: 215, distance: 38.7
click at [282, 229] on span "2" at bounding box center [281, 232] width 3 height 6
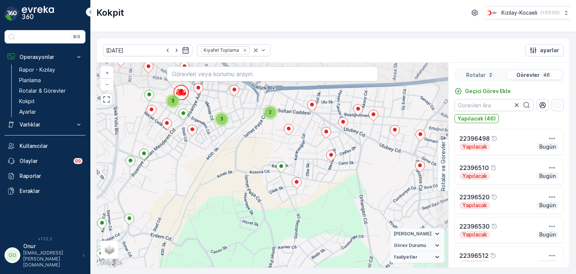
drag, startPoint x: 296, startPoint y: 187, endPoint x: 249, endPoint y: 230, distance: 63.5
click at [249, 230] on div "3 3 2 3 2 3 2 + − Uydu Yol haritası Arazi Karışık Leaflet Klavye kısayolları Ha…" at bounding box center [273, 165] width 352 height 205
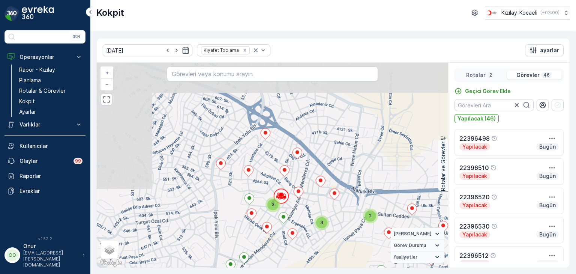
drag, startPoint x: 177, startPoint y: 135, endPoint x: 276, endPoint y: 235, distance: 141.4
click at [276, 235] on div "3 3 2 3 2 3 2 + − Uydu Yol haritası Arazi Karışık Leaflet Klavye kısayolları Ha…" at bounding box center [273, 165] width 352 height 205
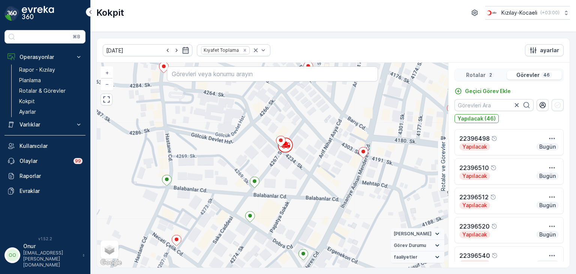
drag, startPoint x: 290, startPoint y: 139, endPoint x: 282, endPoint y: 185, distance: 46.8
click at [282, 185] on div "+ − Uydu Yol haritası Arazi Karışık Leaflet Klavye kısayolları Harita Verileri …" at bounding box center [273, 165] width 352 height 205
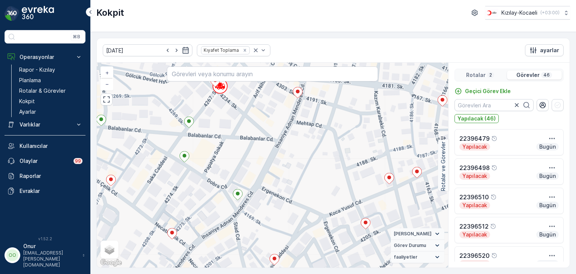
drag, startPoint x: 350, startPoint y: 223, endPoint x: 256, endPoint y: 206, distance: 95.6
click at [256, 206] on div "+ − Uydu Yol haritası Arazi Karışık Leaflet Klavye kısayolları Harita Verileri …" at bounding box center [273, 165] width 352 height 205
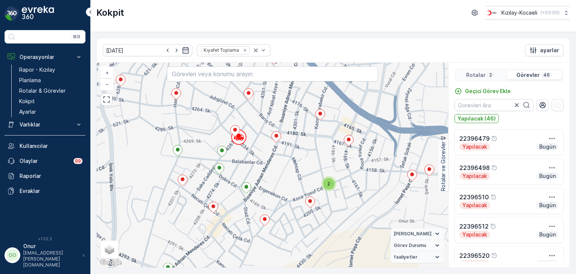
drag, startPoint x: 185, startPoint y: 166, endPoint x: 239, endPoint y: 170, distance: 54.2
click at [239, 170] on div "2 2 2 22396516 + − Uydu Yol haritası Arazi Karışık Leaflet Klavye kısayolları H…" at bounding box center [273, 165] width 352 height 205
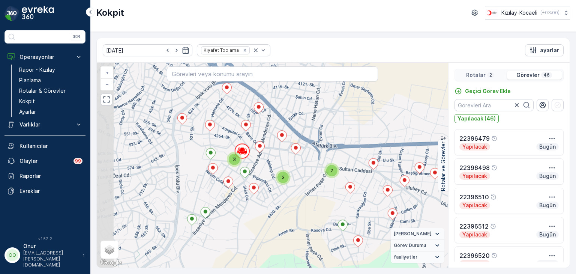
drag, startPoint x: 150, startPoint y: 212, endPoint x: 190, endPoint y: 205, distance: 40.4
click at [190, 205] on div "3 3 2 3 2 3 2 + − Uydu Yol haritası Arazi Karışık Leaflet Klavye kısayolları Ha…" at bounding box center [273, 165] width 352 height 205
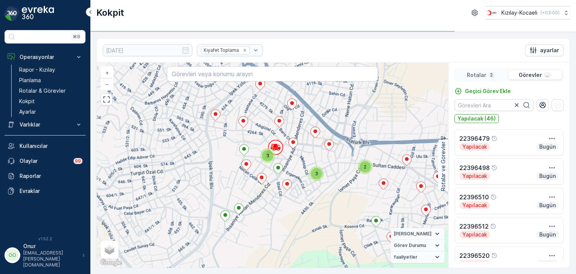
drag, startPoint x: 200, startPoint y: 145, endPoint x: 211, endPoint y: 196, distance: 52.4
click at [211, 196] on div "3 3 2 3 2 3 2 + − Uydu Yol haritası Arazi Karışık Leaflet Klavye kısayolları Ha…" at bounding box center [273, 165] width 352 height 205
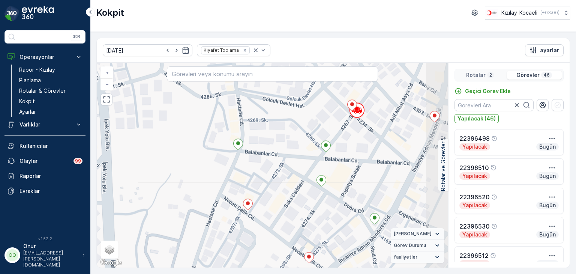
drag, startPoint x: 263, startPoint y: 173, endPoint x: 174, endPoint y: 185, distance: 89.8
click at [174, 185] on div "+ − Uydu Yol haritası Arazi Karışık Leaflet Klavye kısayolları Harita Verileri …" at bounding box center [273, 165] width 352 height 205
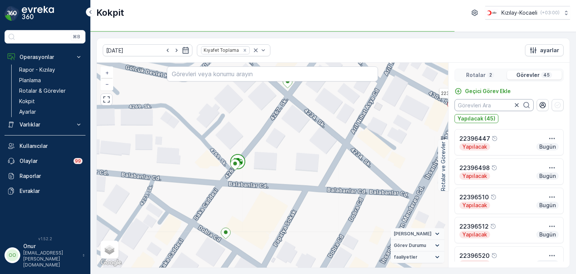
click at [479, 107] on input "text" at bounding box center [494, 105] width 79 height 12
type input "488"
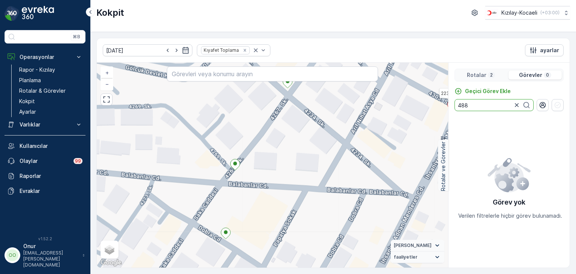
drag, startPoint x: 485, startPoint y: 110, endPoint x: 439, endPoint y: 111, distance: 45.4
click at [439, 111] on div "22396532 + − Uydu Yol haritası Arazi Karışık Leaflet Klavye kısayolları Harita …" at bounding box center [333, 165] width 473 height 205
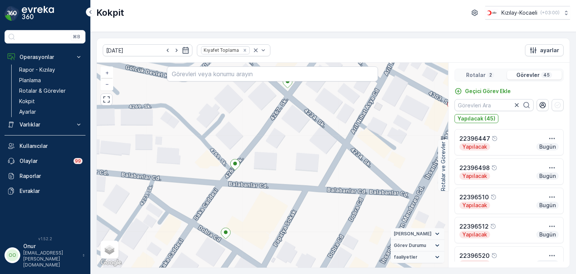
click at [534, 78] on div "Görevler 45" at bounding box center [534, 75] width 55 height 9
click at [533, 75] on p "Görevler" at bounding box center [528, 75] width 23 height 8
click at [526, 76] on p "Görevler" at bounding box center [530, 75] width 23 height 8
click at [486, 77] on div "Rotalar 2" at bounding box center [481, 75] width 48 height 9
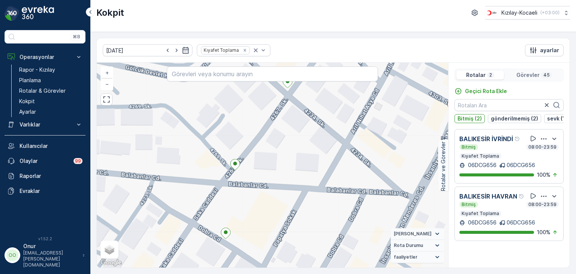
click at [525, 74] on p "Görevler" at bounding box center [528, 75] width 23 height 8
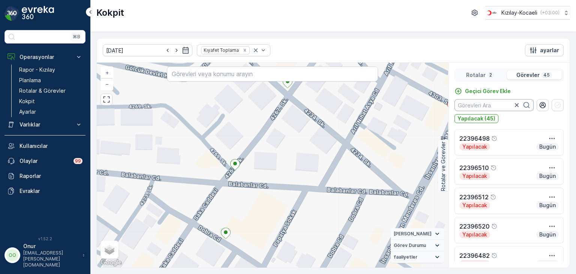
click at [480, 110] on input "text" at bounding box center [494, 105] width 79 height 12
type input "488"
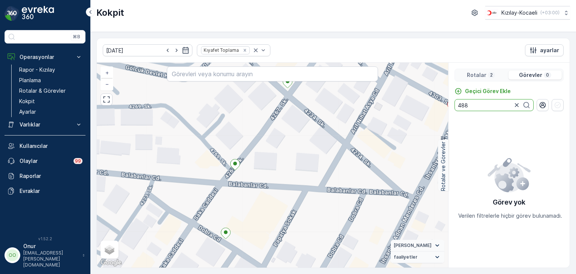
drag, startPoint x: 480, startPoint y: 108, endPoint x: 441, endPoint y: 107, distance: 39.0
click at [441, 107] on div "+ − Uydu Yol haritası Arazi Karışık Leaflet Klavye kısayolları Harita Verileri …" at bounding box center [333, 165] width 473 height 205
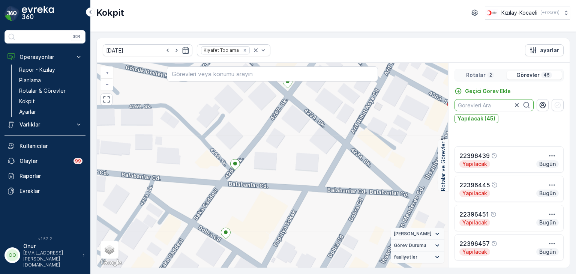
scroll to position [788, 0]
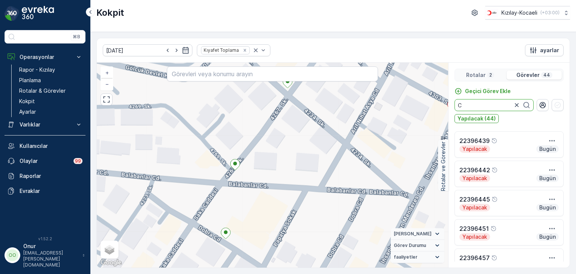
type input "CC"
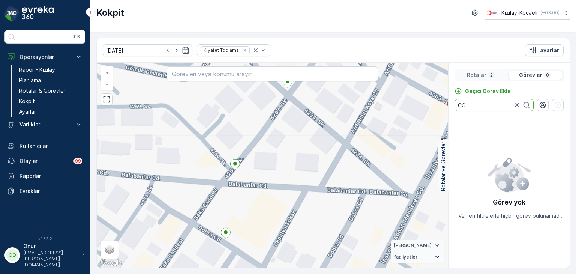
scroll to position [0, 0]
drag, startPoint x: 481, startPoint y: 106, endPoint x: 428, endPoint y: 105, distance: 52.9
click at [428, 105] on div "+ − Uydu Yol haritası Arazi Karışık Leaflet Klavye kısayolları Harita Verileri …" at bounding box center [333, 165] width 473 height 205
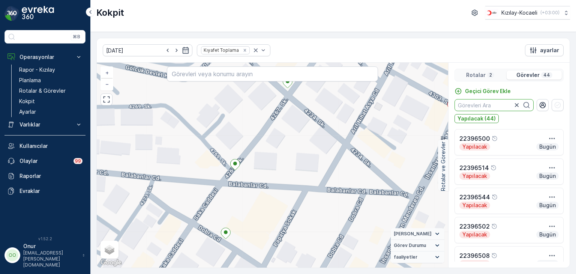
click at [480, 75] on p "Rotalar" at bounding box center [476, 75] width 20 height 8
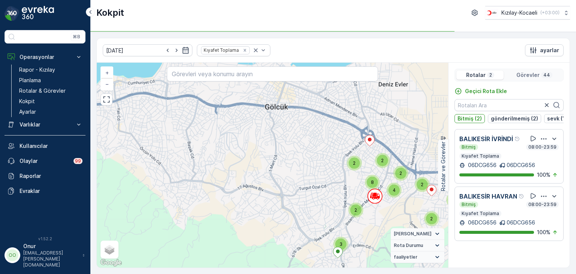
click at [529, 71] on p "Görevler" at bounding box center [528, 75] width 23 height 8
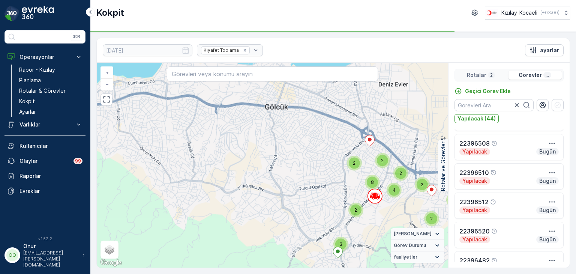
scroll to position [113, 0]
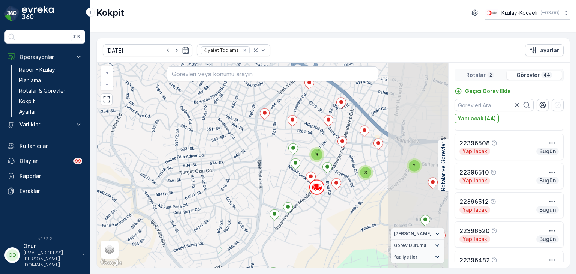
drag, startPoint x: 376, startPoint y: 177, endPoint x: 303, endPoint y: 216, distance: 82.9
click at [303, 216] on div "3 3 2 3 2 3 2 + − Uydu Yol haritası Arazi Karışık Leaflet Klavye kısayolları Ha…" at bounding box center [273, 165] width 352 height 205
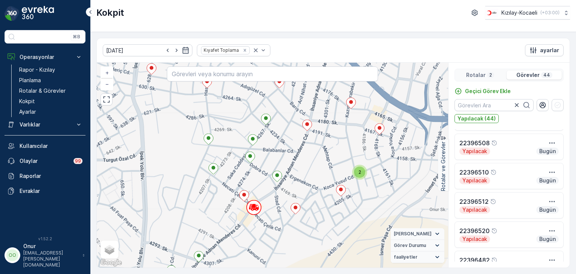
drag, startPoint x: 351, startPoint y: 164, endPoint x: 305, endPoint y: 185, distance: 51.2
click at [305, 185] on div "2 2 2 + − Uydu Yol haritası Arazi Karışık Leaflet Klavye kısayolları Harita Ver…" at bounding box center [273, 165] width 352 height 205
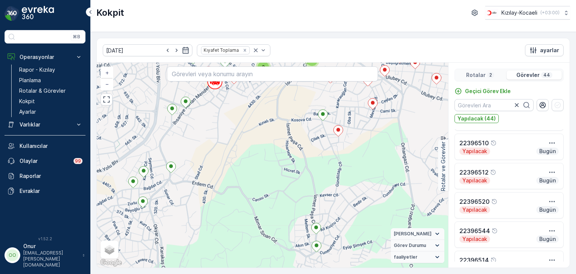
drag, startPoint x: 270, startPoint y: 223, endPoint x: 289, endPoint y: 208, distance: 24.0
click at [289, 208] on div "3 3 2 3 2 3 2 + − Uydu Yol haritası Arazi Karışık Leaflet Klavye kısayolları Ha…" at bounding box center [273, 165] width 352 height 205
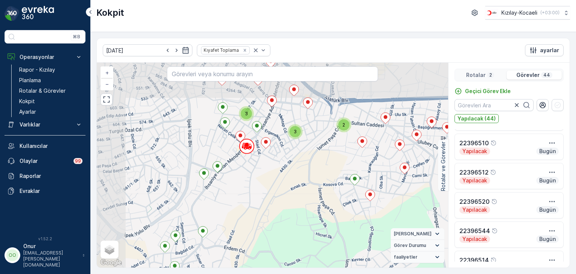
drag, startPoint x: 208, startPoint y: 200, endPoint x: 240, endPoint y: 264, distance: 72.0
click at [240, 264] on div "3 3 2 3 2 3 2 + − Uydu Yol haritası Arazi Karışık Leaflet Klavye kısayolları Ha…" at bounding box center [273, 165] width 352 height 205
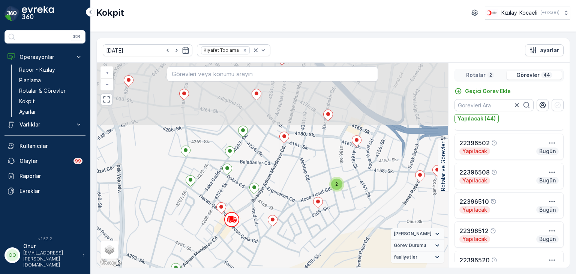
drag, startPoint x: 251, startPoint y: 156, endPoint x: 235, endPoint y: 259, distance: 104.2
click at [235, 259] on div "2 2 2 + − Uydu Yol haritası Arazi Karışık Leaflet Klavye kısayolları Harita Ver…" at bounding box center [273, 165] width 352 height 205
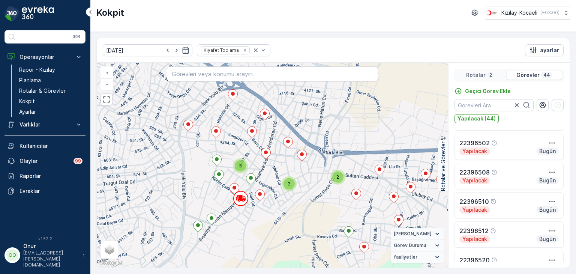
click at [540, 74] on p "Görevler" at bounding box center [528, 75] width 23 height 8
click at [481, 72] on p "Rotalar" at bounding box center [476, 75] width 20 height 8
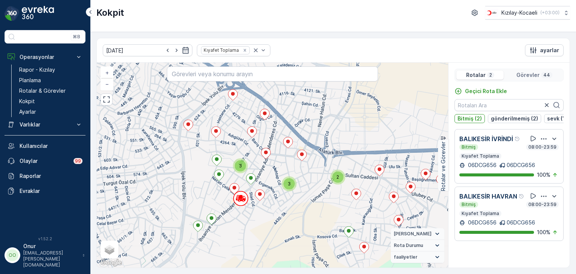
click at [530, 73] on p "Görevler" at bounding box center [528, 75] width 23 height 8
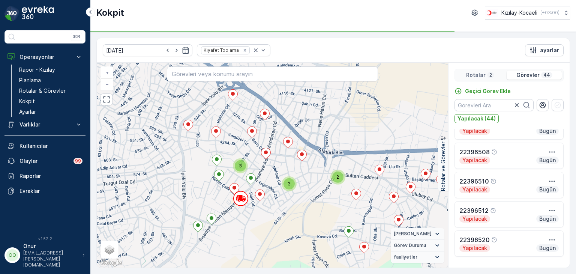
scroll to position [75, 0]
click at [524, 76] on p "Görevler" at bounding box center [528, 75] width 23 height 8
click at [472, 73] on p "Rotalar" at bounding box center [476, 75] width 20 height 8
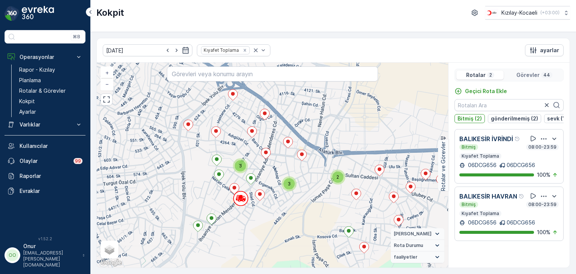
click at [529, 72] on p "Görevler" at bounding box center [528, 75] width 23 height 8
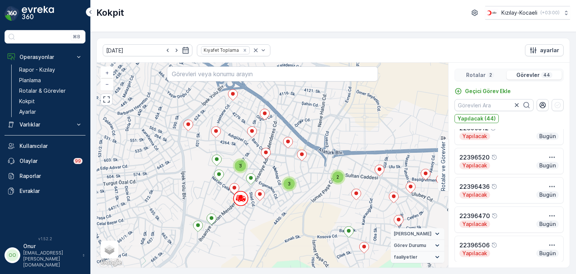
scroll to position [225, 0]
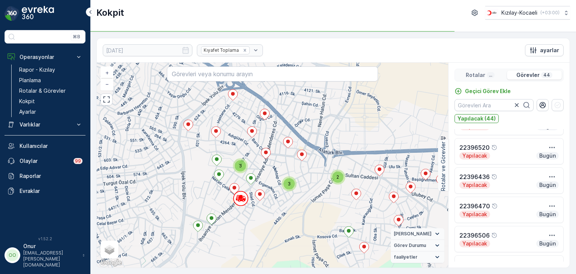
click at [483, 119] on p "Yapılacak (44)" at bounding box center [477, 119] width 38 height 8
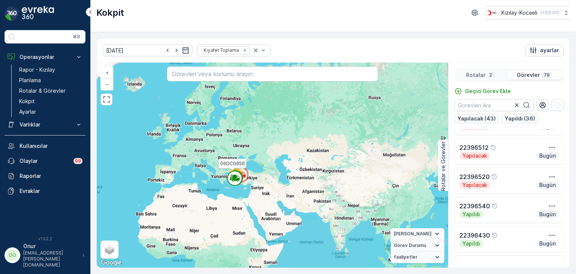
click at [234, 175] on icon at bounding box center [235, 176] width 4 height 3
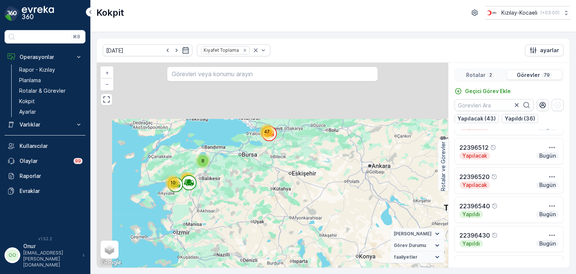
drag, startPoint x: 163, startPoint y: 138, endPoint x: 223, endPoint y: 210, distance: 94.3
click at [223, 210] on div "47 10 8 14 + − Uydu Yol haritası Arazi Karışık Leaflet Klavye kısayolları Harit…" at bounding box center [273, 165] width 352 height 205
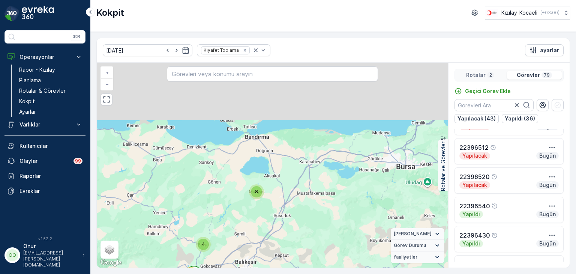
drag, startPoint x: 307, startPoint y: 144, endPoint x: 254, endPoint y: 239, distance: 108.0
click at [254, 239] on div "47 10 8 10 4 + − Uydu Yol haritası Arazi Karışık Leaflet Klavye kısayolları Har…" at bounding box center [273, 165] width 352 height 205
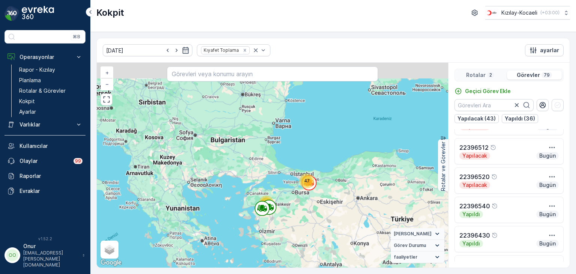
drag, startPoint x: 343, startPoint y: 158, endPoint x: 325, endPoint y: 189, distance: 35.8
click at [325, 189] on div "47 32 + − Uydu Yol haritası Arazi Karışık Leaflet Klavye kısayolları Harita Ver…" at bounding box center [273, 165] width 352 height 205
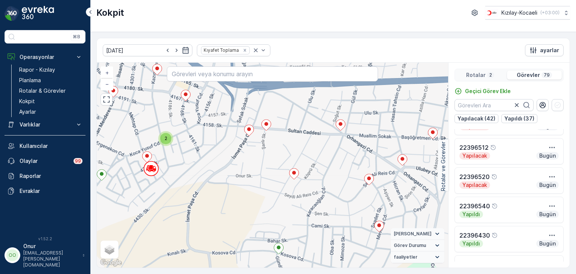
drag, startPoint x: 175, startPoint y: 184, endPoint x: 290, endPoint y: 189, distance: 115.0
click at [290, 189] on div "2 2 2 + − Uydu Yol haritası Arazi Karışık Leaflet Klavye kısayolları Harita Ver…" at bounding box center [273, 165] width 352 height 205
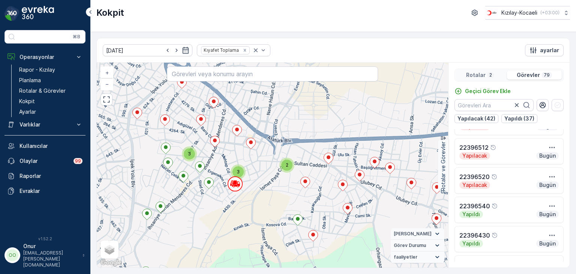
drag, startPoint x: 203, startPoint y: 191, endPoint x: 272, endPoint y: 191, distance: 69.1
click at [272, 191] on div "2 2 3 3 2 3 2 3 2 + − Uydu Yol haritası Arazi Karışık Leaflet Klavye kısayollar…" at bounding box center [273, 165] width 352 height 205
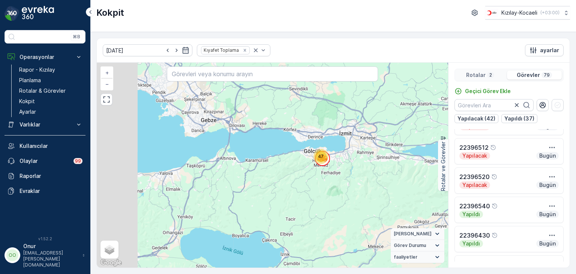
drag, startPoint x: 205, startPoint y: 181, endPoint x: 357, endPoint y: 163, distance: 152.3
click at [357, 163] on div "9 38 47 10 8 10 4 + − Uydu Yol haritası Arazi Karışık Leaflet Klavye kısayollar…" at bounding box center [273, 165] width 352 height 205
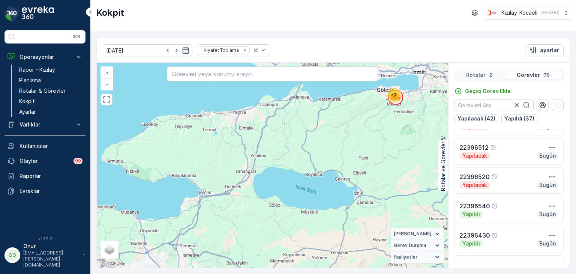
drag, startPoint x: 219, startPoint y: 236, endPoint x: 281, endPoint y: 150, distance: 105.8
click at [281, 150] on div "47 10 8 10 4 + − Uydu Yol haritası Arazi Karışık Leaflet Klavye kısayolları Har…" at bounding box center [273, 165] width 352 height 205
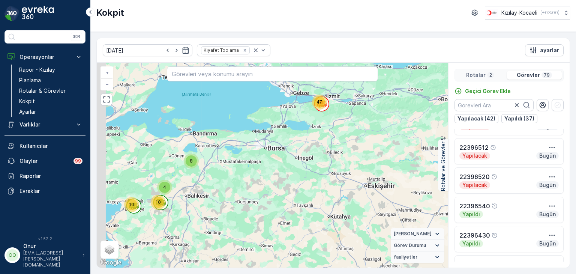
drag, startPoint x: 206, startPoint y: 230, endPoint x: 243, endPoint y: 178, distance: 64.1
click at [243, 178] on div "47 10 8 10 4 + − Uydu Yol haritası Arazi Karışık Leaflet Klavye kısayolları Har…" at bounding box center [273, 165] width 352 height 205
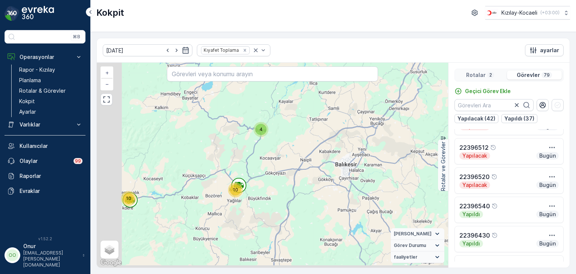
drag, startPoint x: 228, startPoint y: 191, endPoint x: 271, endPoint y: 166, distance: 49.3
click at [271, 166] on div "47 10 8 10 4 + − Uydu Yol haritası Arazi Karışık Leaflet Klavye kısayolları Har…" at bounding box center [273, 165] width 352 height 205
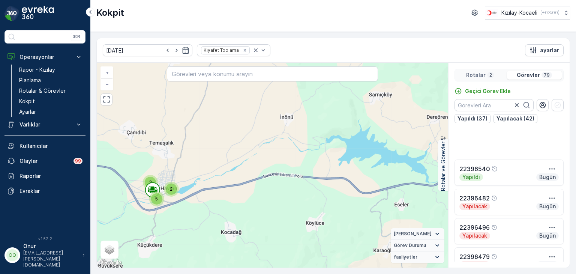
scroll to position [338, 0]
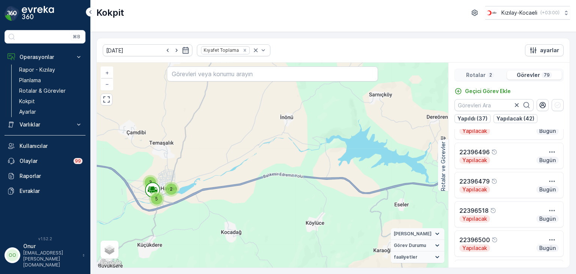
click at [537, 77] on p "Görevler" at bounding box center [528, 75] width 23 height 8
click at [506, 120] on p "Yapılacak (42)" at bounding box center [516, 119] width 38 height 8
click at [479, 117] on p "Yapılacak (42)" at bounding box center [477, 119] width 38 height 8
click at [491, 74] on p "2" at bounding box center [491, 75] width 4 height 6
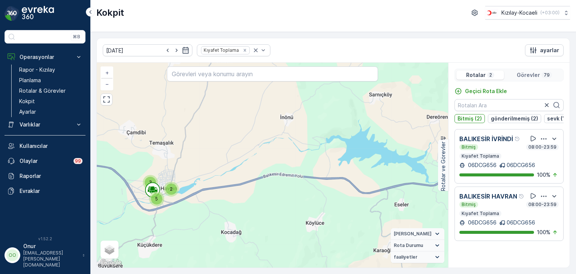
click at [524, 75] on p "Görevler" at bounding box center [528, 75] width 23 height 8
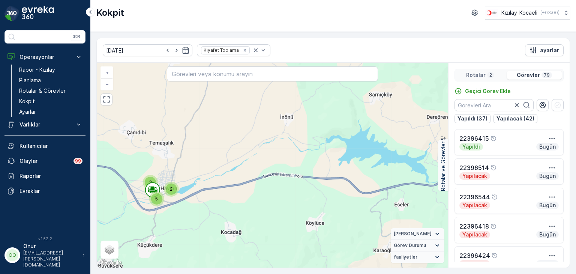
click at [480, 78] on div "Rotalar 2" at bounding box center [481, 75] width 48 height 9
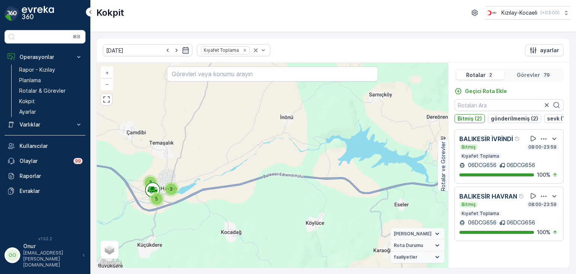
click at [527, 78] on div "Görevler 79" at bounding box center [534, 75] width 55 height 9
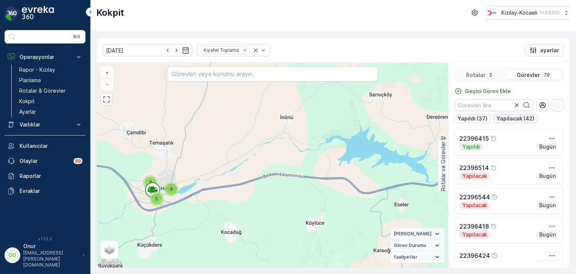
click at [512, 118] on p "Yapılacak (42)" at bounding box center [516, 119] width 38 height 8
click at [481, 118] on p "Yapılacak (42)" at bounding box center [477, 119] width 38 height 8
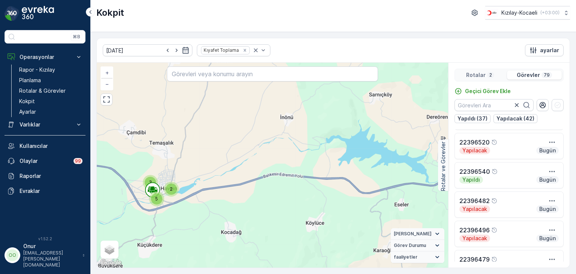
scroll to position [338, 0]
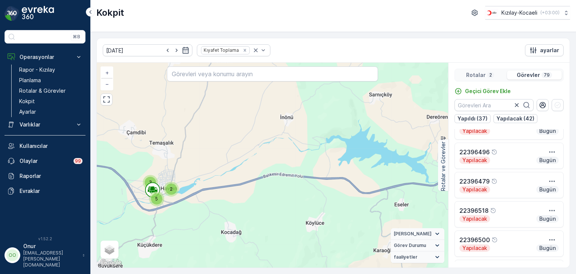
click at [485, 76] on div "Rotalar 2" at bounding box center [481, 75] width 48 height 9
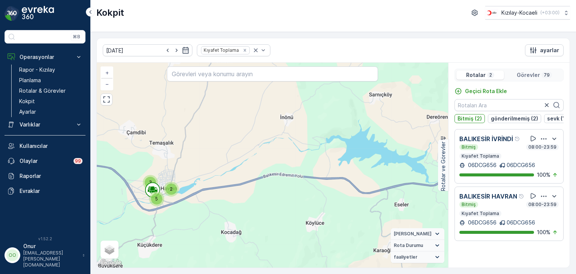
click at [489, 77] on p "2" at bounding box center [491, 75] width 4 height 6
click at [533, 71] on p "Görevler" at bounding box center [528, 75] width 23 height 8
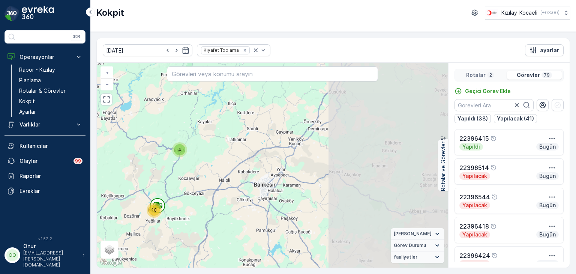
drag, startPoint x: 367, startPoint y: 182, endPoint x: 203, endPoint y: 202, distance: 165.6
click at [203, 202] on div "47 10 8 10 4 + − Uydu Yol haritası Arazi Karışık Leaflet Klavye kısayolları Har…" at bounding box center [273, 165] width 352 height 205
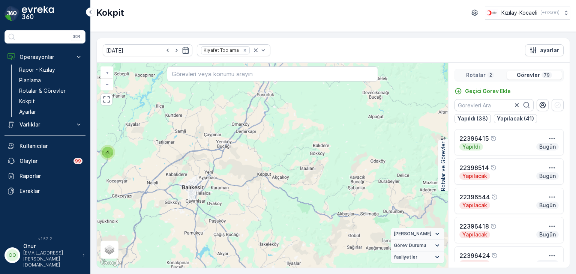
drag, startPoint x: 239, startPoint y: 200, endPoint x: 168, endPoint y: 203, distance: 71.4
click at [168, 203] on div "47 10 8 10 4 + − Uydu Yol haritası Arazi Karışık Leaflet Klavye kısayolları Har…" at bounding box center [273, 165] width 352 height 205
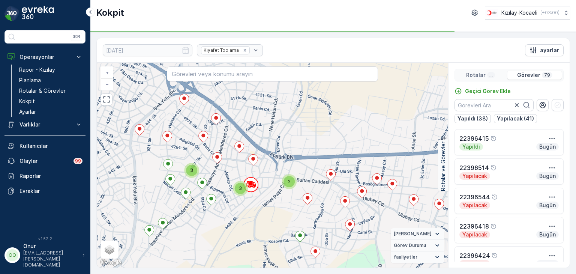
drag, startPoint x: 210, startPoint y: 191, endPoint x: 287, endPoint y: 180, distance: 77.7
click at [287, 180] on div "3 3 2 3 2 3 2 + − Uydu Yol haritası Arazi Karışık Leaflet Klavye kısayolları Ha…" at bounding box center [273, 165] width 352 height 205
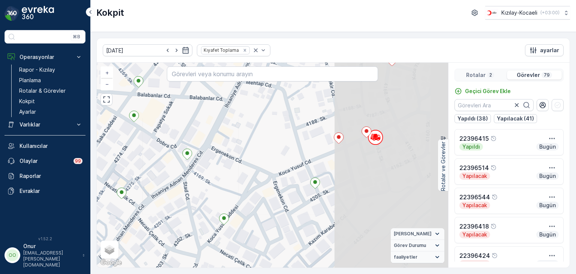
drag, startPoint x: 417, startPoint y: 161, endPoint x: 250, endPoint y: 172, distance: 167.0
click at [250, 171] on div "+ − Uydu Yol haritası Arazi Karışık Leaflet Klavye kısayolları Harita Verileri …" at bounding box center [273, 165] width 352 height 205
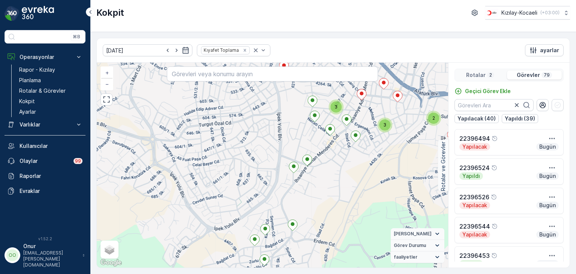
drag, startPoint x: 294, startPoint y: 193, endPoint x: 249, endPoint y: 201, distance: 45.8
click at [249, 201] on div "3 3 2 3 2 3 2 + − Uydu Yol haritası Arazi Karışık Leaflet Klavye kısayolları Ha…" at bounding box center [273, 165] width 352 height 205
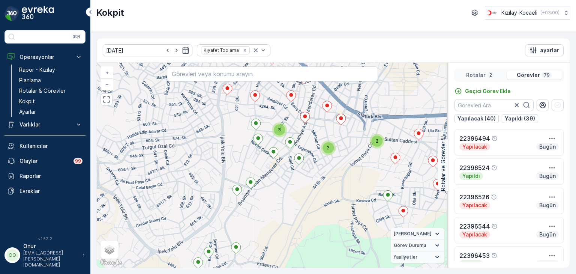
drag, startPoint x: 279, startPoint y: 188, endPoint x: 233, endPoint y: 227, distance: 60.4
click at [233, 227] on div "3 3 2 3 2 3 2 + − Uydu Yol haritası Arazi Karışık Leaflet Klavye kısayolları Ha…" at bounding box center [273, 165] width 352 height 205
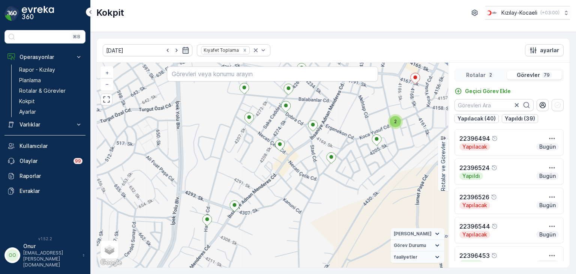
drag, startPoint x: 268, startPoint y: 142, endPoint x: 204, endPoint y: 241, distance: 117.7
click at [204, 241] on div "2 2 2 + − Uydu Yol haritası Arazi Karışık Leaflet Klavye kısayolları Harita Ver…" at bounding box center [273, 165] width 352 height 205
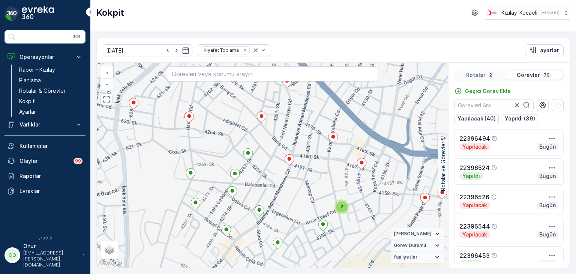
click at [340, 208] on div "2" at bounding box center [341, 206] width 11 height 11
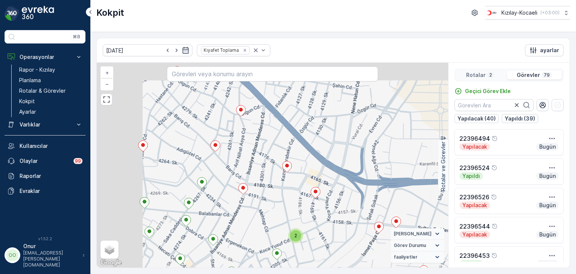
drag, startPoint x: 178, startPoint y: 179, endPoint x: 267, endPoint y: 247, distance: 112.2
click at [267, 247] on div "2 2 2 + − Uydu Yol haritası Arazi Karışık Leaflet Klavye kısayolları Harita Ver…" at bounding box center [273, 165] width 352 height 205
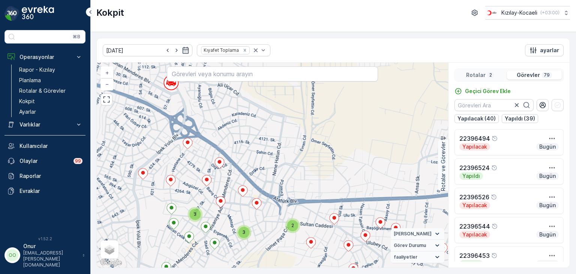
click at [194, 216] on span "3" at bounding box center [195, 214] width 3 height 6
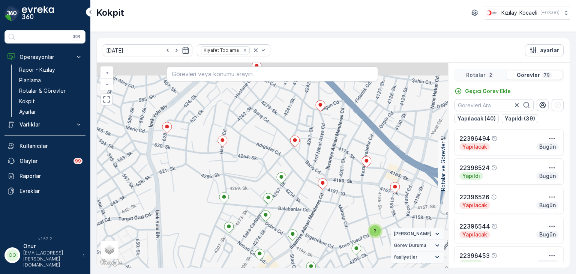
drag, startPoint x: 182, startPoint y: 188, endPoint x: 181, endPoint y: 252, distance: 64.2
click at [181, 252] on div "2 2 2 + − Uydu Yol haritası Arazi Karışık Leaflet Klavye kısayolları Harita Ver…" at bounding box center [273, 165] width 352 height 205
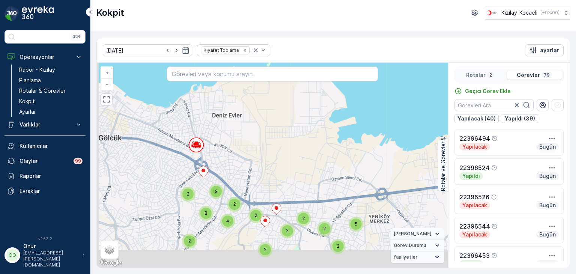
drag, startPoint x: 254, startPoint y: 223, endPoint x: 257, endPoint y: 179, distance: 43.6
click at [257, 179] on div "5 2 2 2 2 8 2 3 2 2 2 3 2 2 4 2 2 2 3 3 2 2 2 2 4 3 + − Uydu Yol haritası Arazi…" at bounding box center [273, 165] width 352 height 205
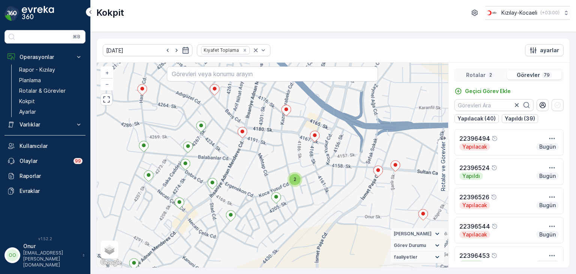
click at [296, 181] on span "2" at bounding box center [295, 179] width 3 height 6
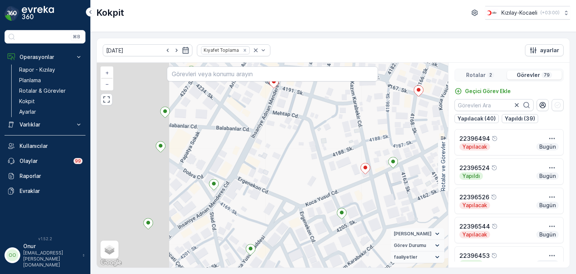
drag, startPoint x: 173, startPoint y: 159, endPoint x: 340, endPoint y: 169, distance: 166.9
click at [340, 169] on div "+ − Uydu Yol haritası Arazi Karışık Leaflet Klavye kısayolları Harita Verileri …" at bounding box center [273, 165] width 352 height 205
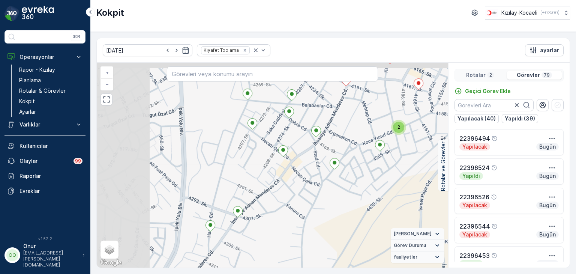
drag, startPoint x: 183, startPoint y: 210, endPoint x: 266, endPoint y: 246, distance: 90.6
click at [266, 246] on div "2 2 2 + − Uydu Yol haritası Arazi Karışık Leaflet Klavye kısayolları Harita Ver…" at bounding box center [273, 165] width 352 height 205
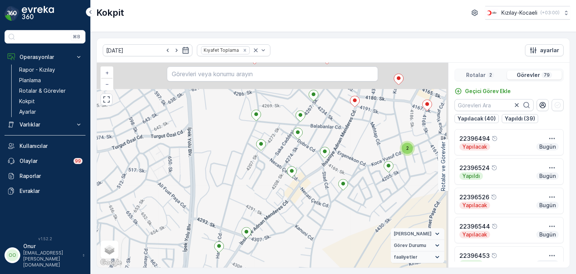
drag, startPoint x: 263, startPoint y: 158, endPoint x: 183, endPoint y: 246, distance: 118.8
click at [183, 246] on div "2 2 2 + − Uydu Yol haritası Arazi Karışık Leaflet Klavye kısayolları Harita Ver…" at bounding box center [273, 165] width 352 height 205
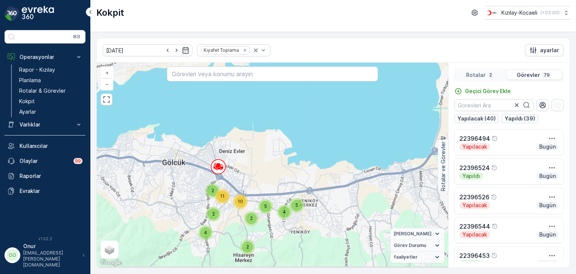
drag, startPoint x: 216, startPoint y: 249, endPoint x: 222, endPoint y: 224, distance: 25.9
click at [222, 224] on div "5 4 2 11 2 4 2 2 5 10 2 3 5 4 4 2 3 5 3 + − Uydu Yol haritası Arazi Karışık Lea…" at bounding box center [273, 165] width 352 height 205
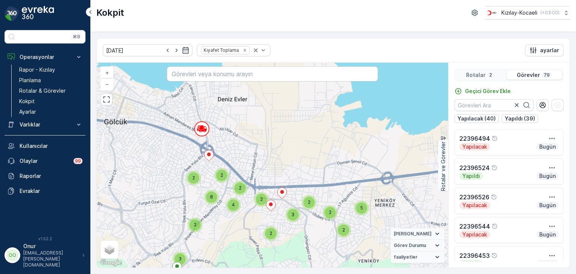
drag, startPoint x: 231, startPoint y: 220, endPoint x: 219, endPoint y: 265, distance: 46.2
click at [219, 265] on div "5 2 2 2 2 8 2 3 2 2 2 3 2 2 4 2 2 2 3 3 2 2 2 2 4 3 + − Uydu Yol haritası Arazi…" at bounding box center [273, 165] width 352 height 205
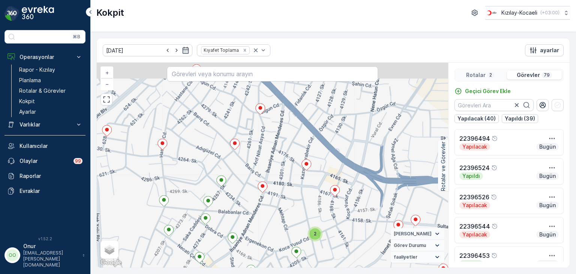
drag, startPoint x: 173, startPoint y: 153, endPoint x: 216, endPoint y: 206, distance: 68.4
click at [216, 206] on div "2 2 2 + − Uydu Yol haritası Arazi Karışık Leaflet Klavye kısayolları Harita Ver…" at bounding box center [273, 165] width 352 height 205
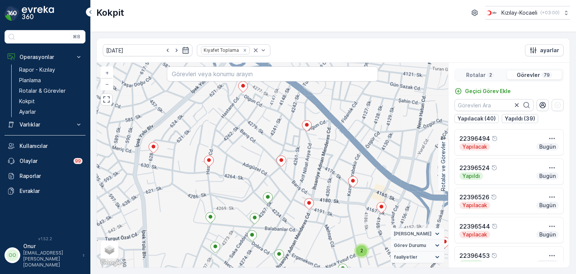
drag, startPoint x: 289, startPoint y: 235, endPoint x: 242, endPoint y: 221, distance: 48.7
click at [242, 221] on div "2 2 2 + − Uydu Yol haritası Arazi Karışık Leaflet Klavye kısayolları Harita Ver…" at bounding box center [273, 165] width 352 height 205
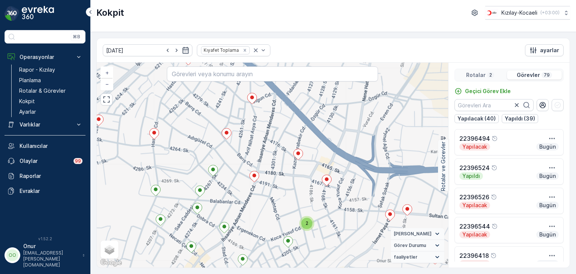
drag, startPoint x: 206, startPoint y: 208, endPoint x: 243, endPoint y: 211, distance: 37.6
click at [243, 211] on div "2 2 2 + − Uydu Yol haritası Arazi Karışık Leaflet Klavye kısayolları Harita Ver…" at bounding box center [273, 165] width 352 height 205
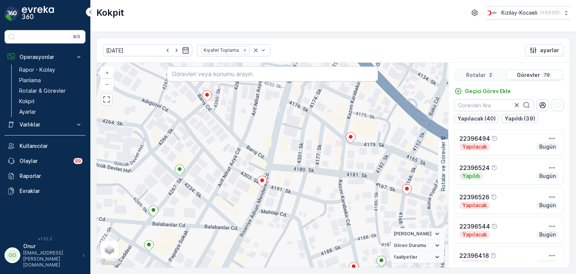
drag, startPoint x: 224, startPoint y: 209, endPoint x: 285, endPoint y: 268, distance: 84.7
click at [285, 268] on div "14.10.2025 Kıyafet Toplama ayarlar + − Uydu Yol haritası Arazi Karışık Leaflet …" at bounding box center [333, 153] width 486 height 242
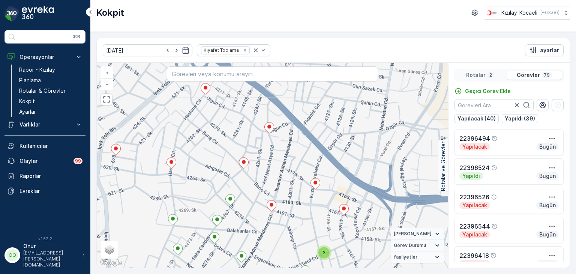
drag, startPoint x: 215, startPoint y: 218, endPoint x: 245, endPoint y: 219, distance: 30.0
click at [245, 219] on div "2 2 2 + − Uydu Yol haritası Arazi Karışık Leaflet Klavye kısayolları Harita Ver…" at bounding box center [273, 165] width 352 height 205
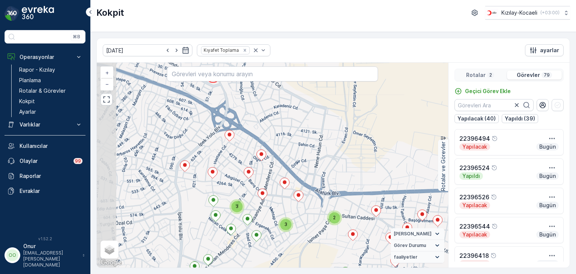
drag, startPoint x: 208, startPoint y: 183, endPoint x: 254, endPoint y: 184, distance: 46.5
click at [254, 184] on div "3 3 2 3 2 3 2 + − Uydu Yol haritası Arazi Karışık Leaflet Klavye kısayolları Ha…" at bounding box center [273, 165] width 352 height 205
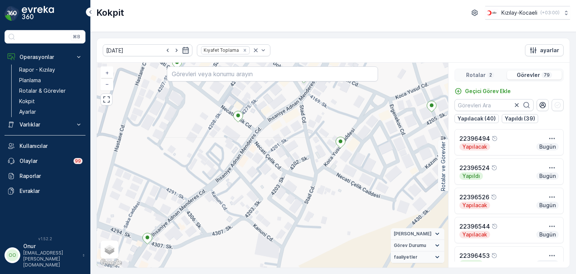
drag, startPoint x: 257, startPoint y: 168, endPoint x: 256, endPoint y: 228, distance: 59.7
click at [256, 228] on div "+ − Uydu Yol haritası Arazi Karışık Leaflet Klavye kısayolları Harita Verileri …" at bounding box center [273, 165] width 352 height 205
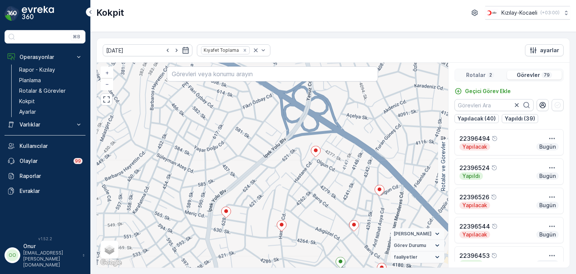
drag, startPoint x: 255, startPoint y: 171, endPoint x: 159, endPoint y: 154, distance: 97.5
click at [159, 154] on div "2 2 2 + − Uydu Yol haritası Arazi Karışık Leaflet Klavye kısayolları Harita Ver…" at bounding box center [273, 165] width 352 height 205
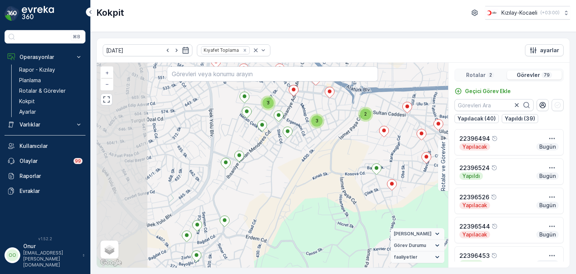
drag, startPoint x: 197, startPoint y: 217, endPoint x: 285, endPoint y: 168, distance: 100.0
click at [285, 168] on div "3 3 2 3 2 3 2 + − Uydu Yol haritası Arazi Karışık Leaflet Klavye kısayolları Ha…" at bounding box center [273, 165] width 352 height 205
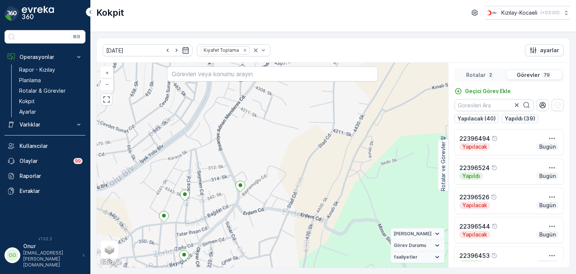
drag, startPoint x: 231, startPoint y: 226, endPoint x: 291, endPoint y: 169, distance: 83.1
click at [291, 169] on div "3 3 2 3 2 3 2 2 2 + − Uydu Yol haritası Arazi Karışık Leaflet Klavye kısayollar…" at bounding box center [273, 165] width 352 height 205
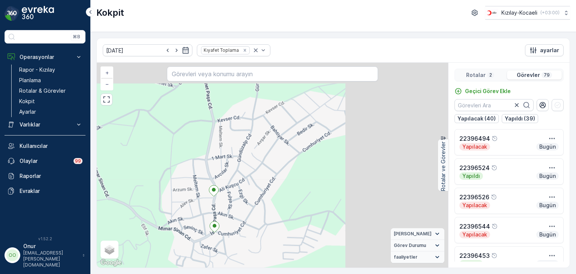
drag, startPoint x: 361, startPoint y: 173, endPoint x: 236, endPoint y: 212, distance: 130.8
click at [236, 212] on div "2 2 2 + − Uydu Yol haritası Arazi Karışık Leaflet Klavye kısayolları Harita Ver…" at bounding box center [273, 165] width 352 height 205
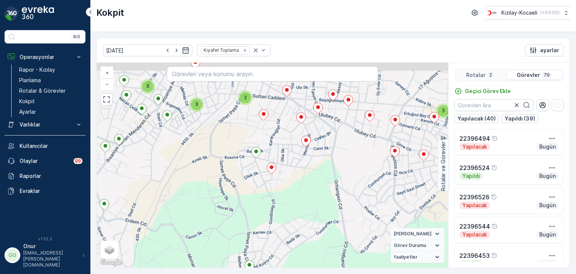
drag, startPoint x: 315, startPoint y: 144, endPoint x: 329, endPoint y: 199, distance: 56.8
click at [330, 201] on div "3 3 2 3 2 3 2 + − Uydu Yol haritası Arazi Karışık Leaflet Klavye kısayolları Ha…" at bounding box center [273, 165] width 352 height 205
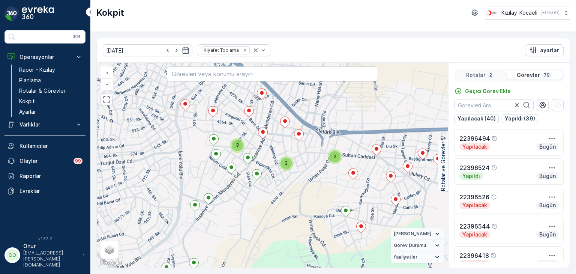
drag, startPoint x: 277, startPoint y: 144, endPoint x: 269, endPoint y: 198, distance: 54.2
click at [269, 198] on div "3 3 2 3 2 3 2 + − Uydu Yol haritası Arazi Karışık Leaflet Klavye kısayolları Ha…" at bounding box center [273, 165] width 352 height 205
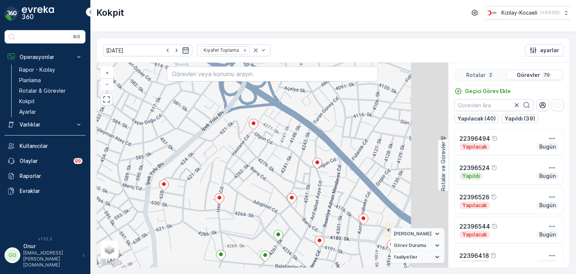
drag, startPoint x: 298, startPoint y: 240, endPoint x: 254, endPoint y: 222, distance: 48.2
click at [254, 222] on div "2 2 2 + − Uydu Yol haritası Arazi Karışık Leaflet Klavye kısayolları Harita Ver…" at bounding box center [273, 165] width 352 height 205
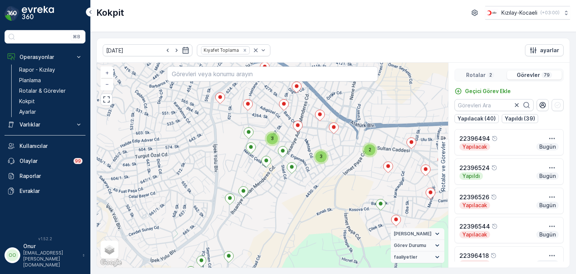
drag, startPoint x: 268, startPoint y: 246, endPoint x: 311, endPoint y: 197, distance: 65.6
click at [311, 197] on div "3 3 2 3 2 3 2 + − Uydu Yol haritası Arazi Karışık Leaflet Klavye kısayolları Ha…" at bounding box center [273, 165] width 352 height 205
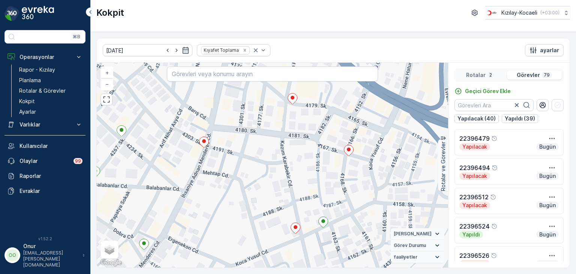
drag, startPoint x: 270, startPoint y: 179, endPoint x: 266, endPoint y: 193, distance: 14.8
click at [266, 193] on div "22396459 + − Uydu Yol haritası Arazi Karışık Leaflet Klavye kısayolları Harita …" at bounding box center [273, 165] width 352 height 205
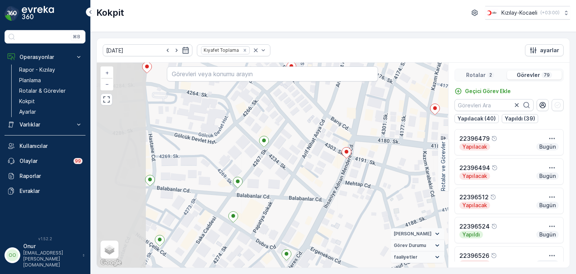
drag, startPoint x: 197, startPoint y: 196, endPoint x: 316, endPoint y: 208, distance: 119.2
click at [316, 208] on div "22396459 + − Uydu Yol haritası Arazi Karışık Leaflet Klavye kısayolları Harita …" at bounding box center [273, 165] width 352 height 205
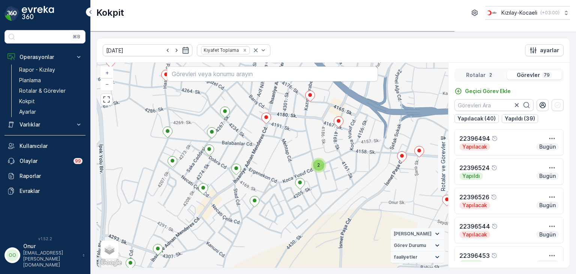
drag, startPoint x: 246, startPoint y: 205, endPoint x: 252, endPoint y: 140, distance: 65.2
click at [252, 140] on div "2 2 2 22396536 + − Uydu Yol haritası Arazi Karışık Leaflet Klavye kısayolları H…" at bounding box center [273, 165] width 352 height 205
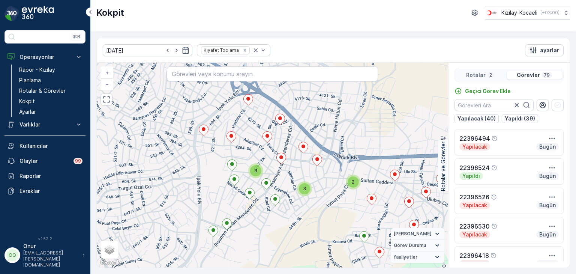
drag, startPoint x: 269, startPoint y: 143, endPoint x: 254, endPoint y: 177, distance: 37.0
click at [254, 177] on div "3 3 2 3 2 3 2 + − Uydu Yol haritası Arazi Karışık Leaflet Klavye kısayolları Ha…" at bounding box center [273, 165] width 352 height 205
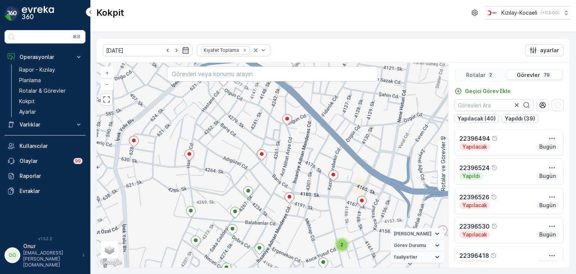
drag, startPoint x: 256, startPoint y: 160, endPoint x: 194, endPoint y: 200, distance: 73.6
click at [194, 200] on div "2 2 2 + − Uydu Yol haritası Arazi Karışık Leaflet Klavye kısayolları Harita Ver…" at bounding box center [273, 165] width 352 height 205
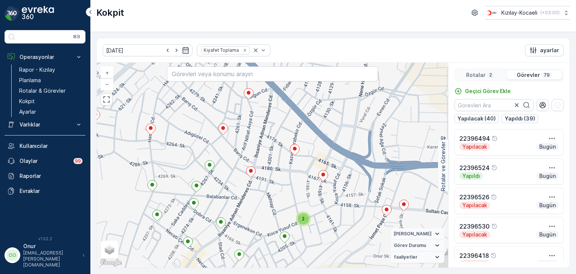
drag, startPoint x: 245, startPoint y: 233, endPoint x: 234, endPoint y: 188, distance: 46.2
click at [234, 188] on div "2 2 2 + − Uydu Yol haritası Arazi Karışık Leaflet Klavye kısayolları Harita Ver…" at bounding box center [273, 165] width 352 height 205
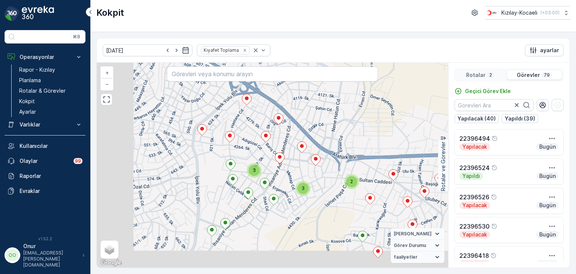
drag, startPoint x: 182, startPoint y: 223, endPoint x: 274, endPoint y: 160, distance: 111.7
click at [274, 160] on div "3 3 2 3 2 3 2 + − Uydu Yol haritası Arazi Karışık Leaflet Klavye kısayolları Ha…" at bounding box center [273, 165] width 352 height 205
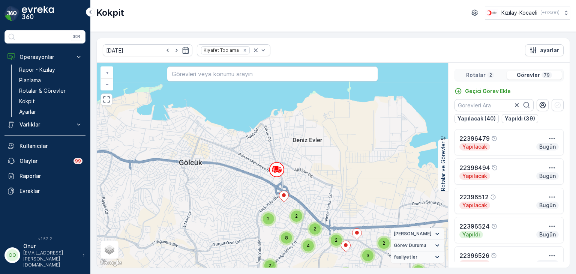
drag, startPoint x: 329, startPoint y: 215, endPoint x: 285, endPoint y: 207, distance: 44.7
click at [289, 209] on div "2" at bounding box center [296, 216] width 15 height 15
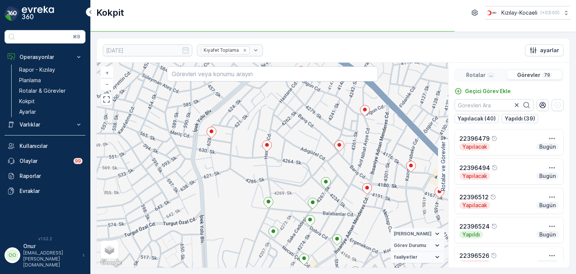
drag, startPoint x: 250, startPoint y: 229, endPoint x: 251, endPoint y: 159, distance: 69.4
click at [251, 159] on div "2 2 2 + − Uydu Yol haritası Arazi Karışık Leaflet Klavye kısayolları Harita Ver…" at bounding box center [273, 165] width 352 height 205
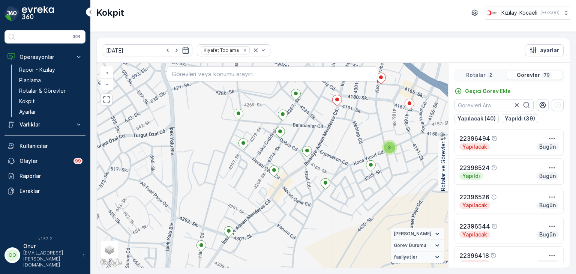
drag, startPoint x: 315, startPoint y: 200, endPoint x: 322, endPoint y: 154, distance: 47.1
click at [322, 154] on div "2 2 2 + − Uydu Yol haritası Arazi Karışık Leaflet Klavye kısayolları Harita Ver…" at bounding box center [273, 165] width 352 height 205
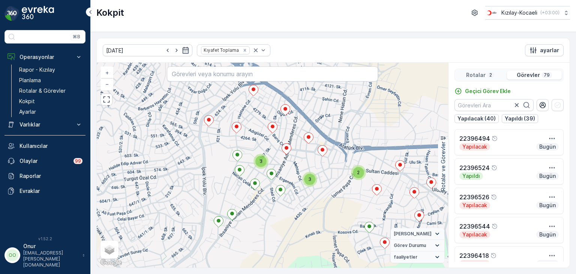
drag, startPoint x: 305, startPoint y: 230, endPoint x: 263, endPoint y: 233, distance: 42.1
click at [263, 233] on div "3 3 2 3 2 3 2 + − Uydu Yol haritası Arazi Karışık Leaflet Klavye kısayolları Ha…" at bounding box center [273, 165] width 352 height 205
